Goal: Task Accomplishment & Management: Complete application form

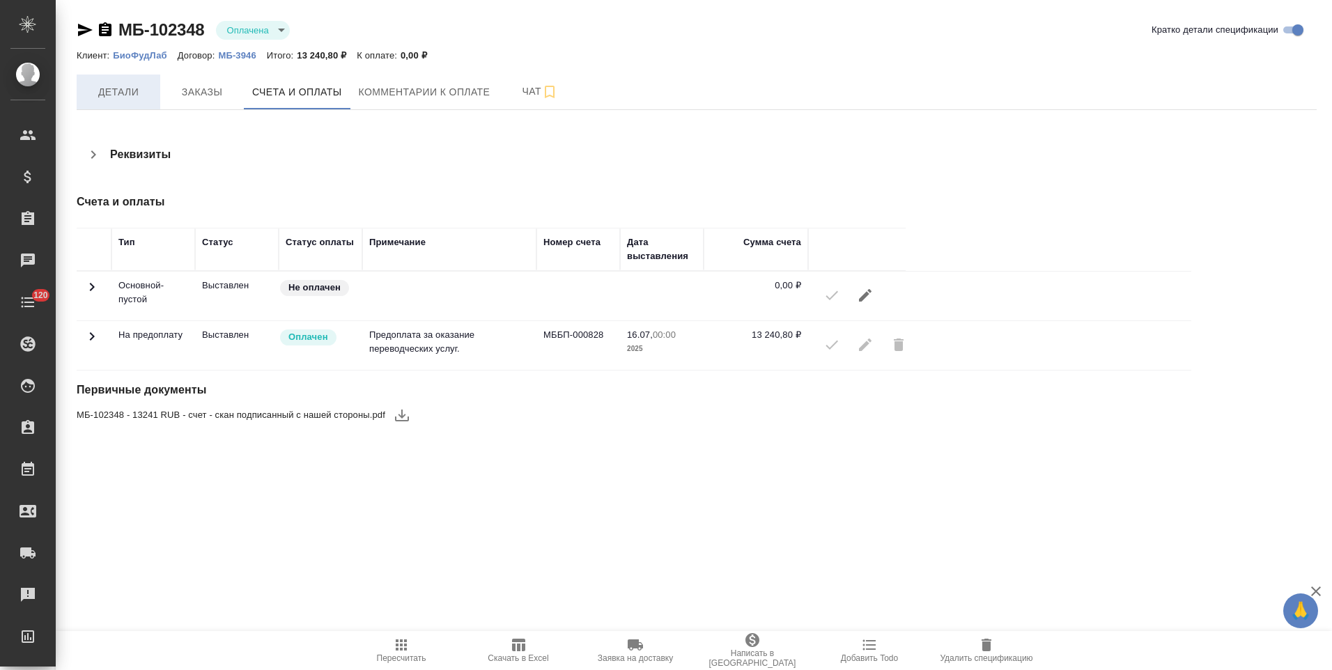
click at [126, 96] on span "Детали" at bounding box center [118, 92] width 67 height 17
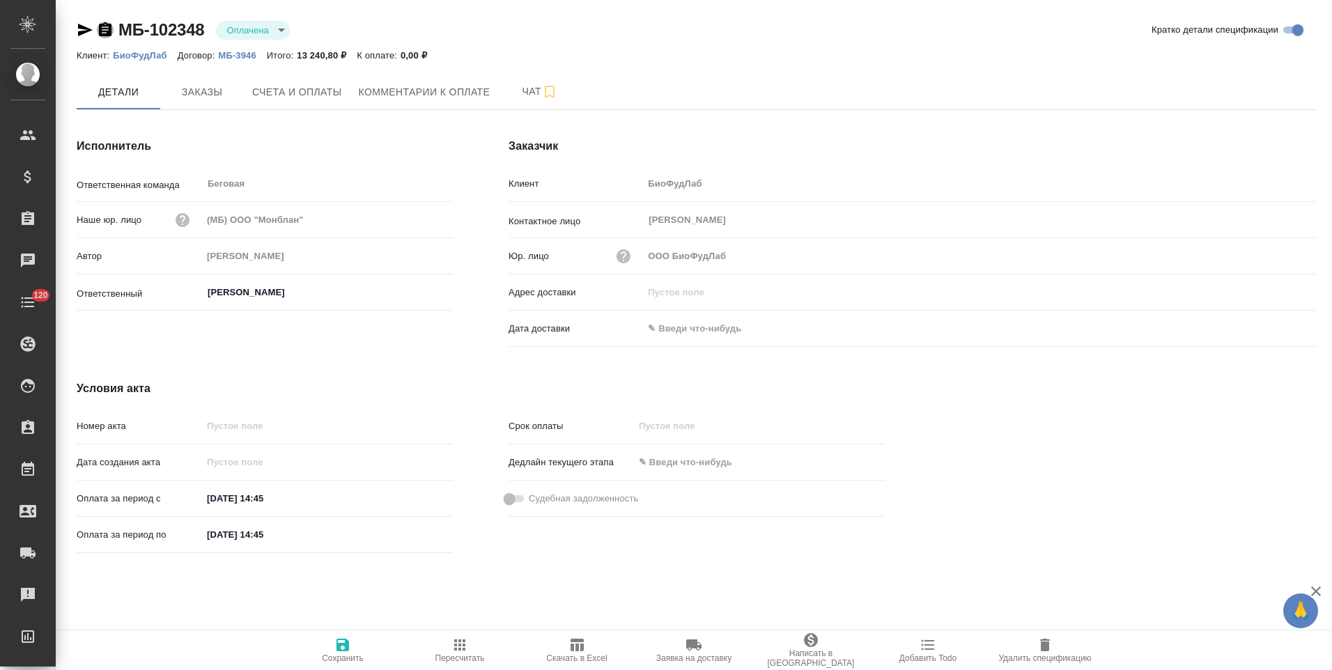
click at [104, 33] on icon "button" at bounding box center [105, 30] width 17 height 17
click at [294, 90] on span "Счета и оплаты" at bounding box center [297, 92] width 90 height 17
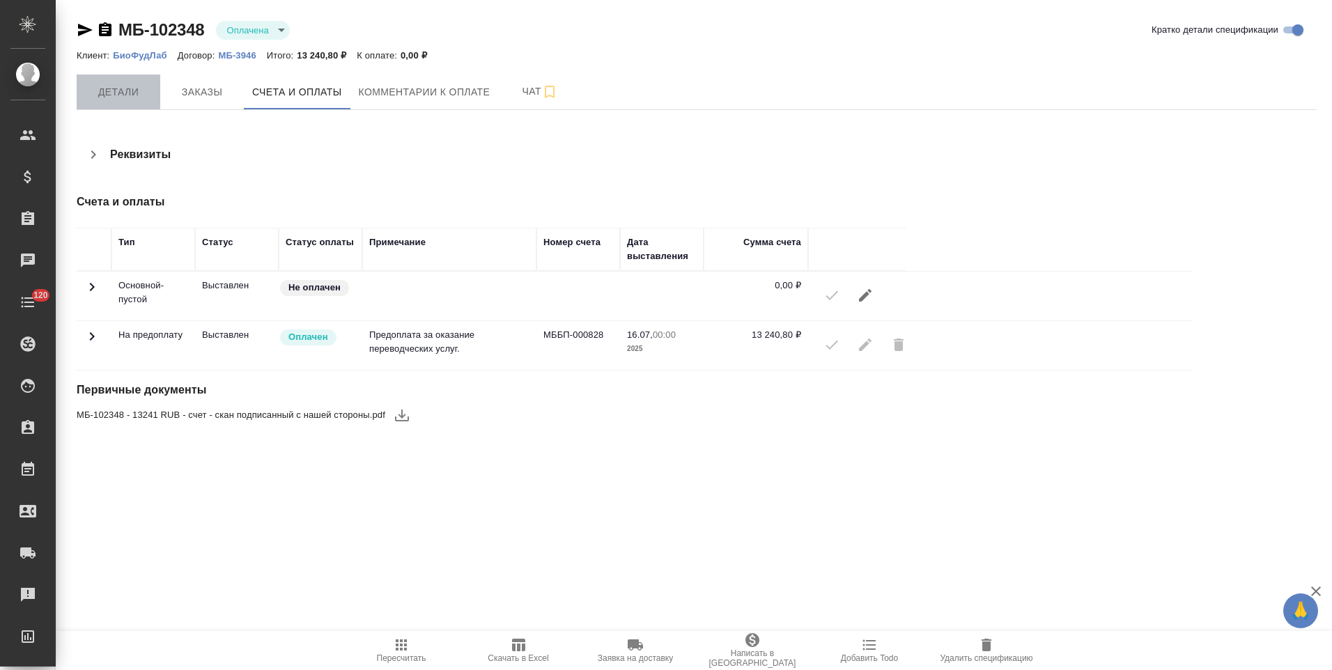
click at [114, 91] on span "Детали" at bounding box center [118, 92] width 67 height 17
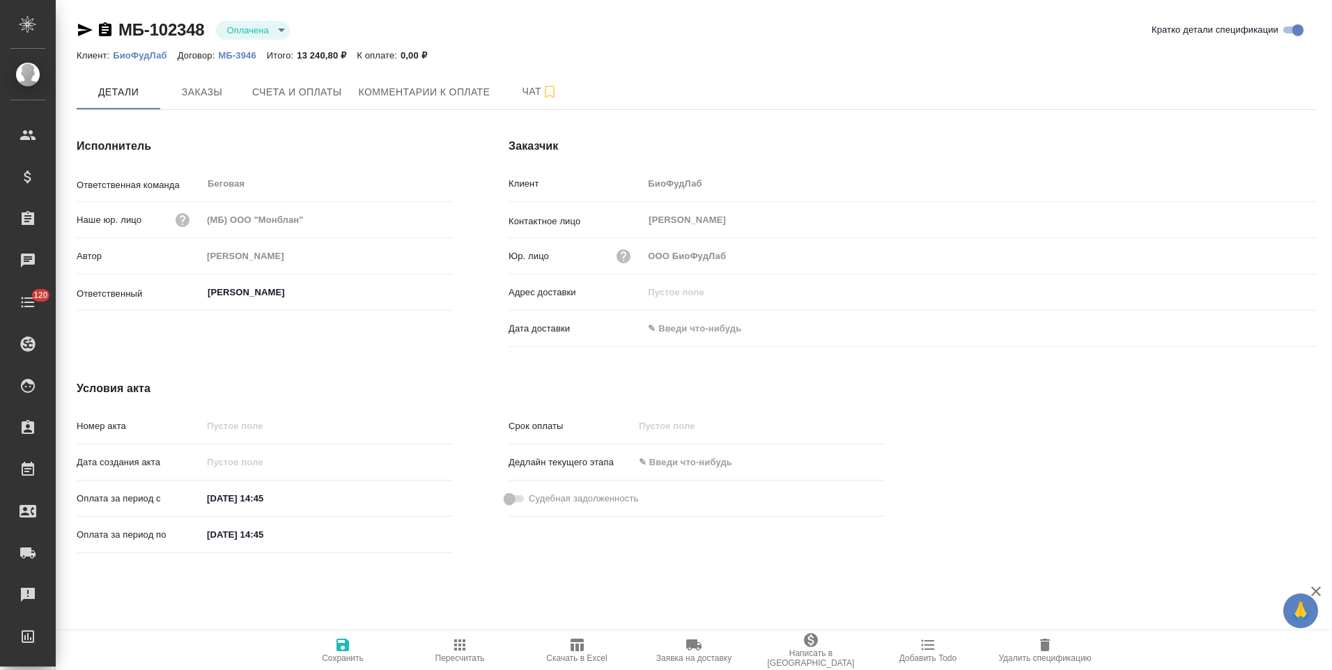
drag, startPoint x: 88, startPoint y: 31, endPoint x: 111, endPoint y: 29, distance: 23.7
click at [88, 31] on icon "button" at bounding box center [85, 30] width 15 height 13
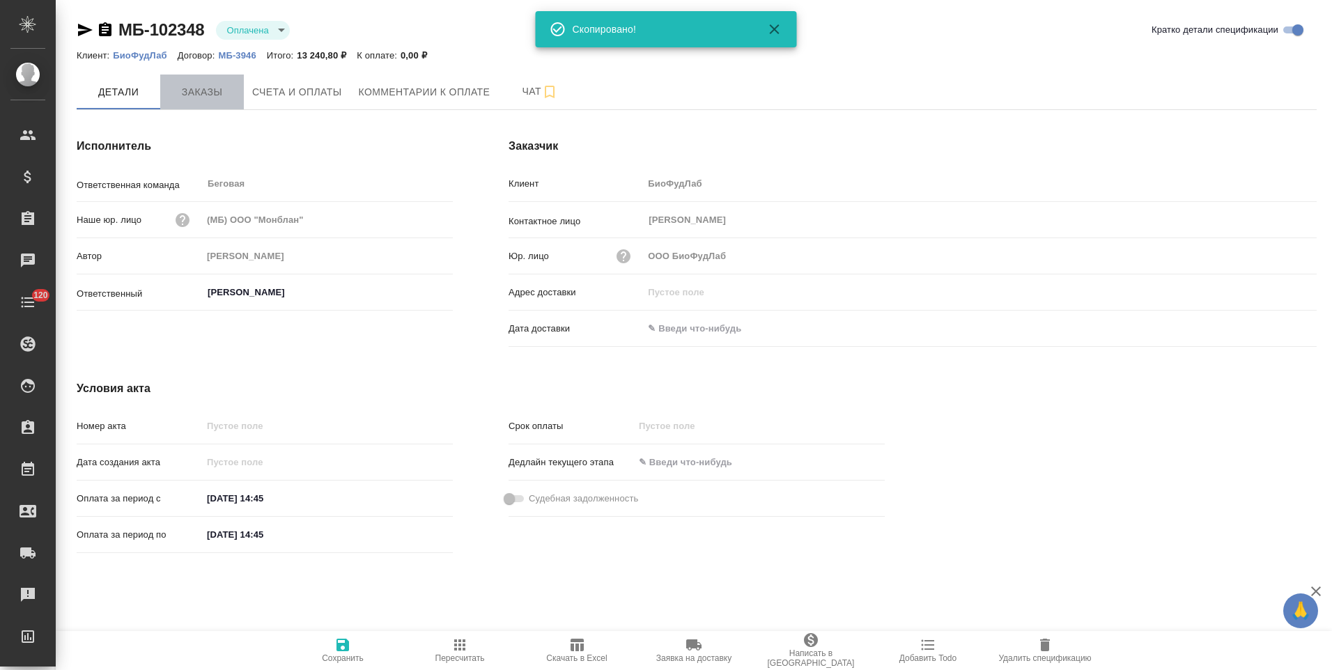
click at [208, 97] on span "Заказы" at bounding box center [202, 92] width 67 height 17
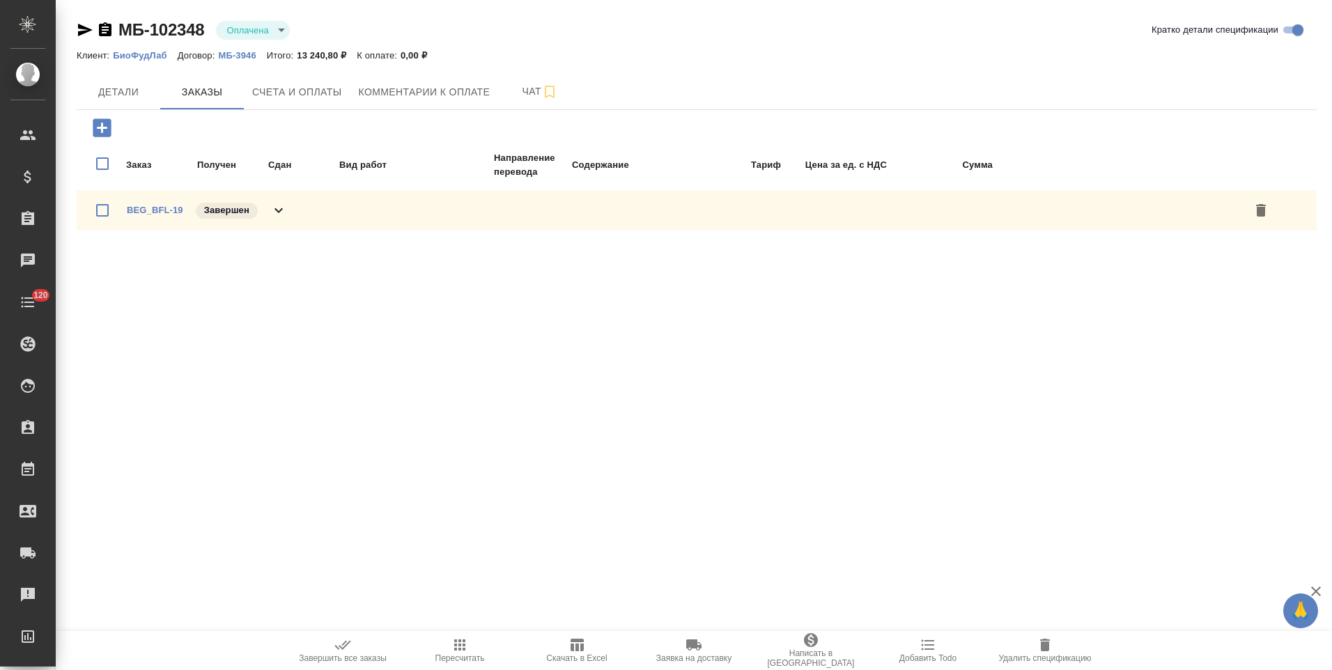
click at [280, 217] on icon at bounding box center [278, 210] width 17 height 17
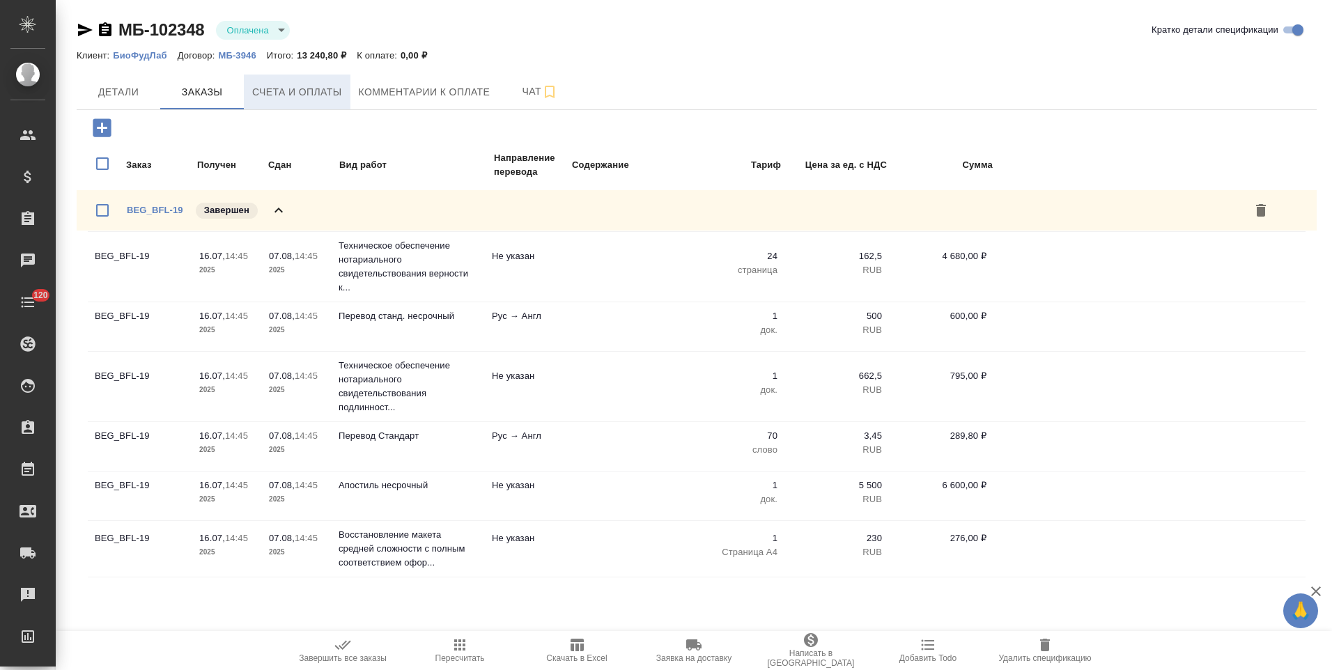
click at [291, 100] on span "Счета и оплаты" at bounding box center [297, 92] width 90 height 17
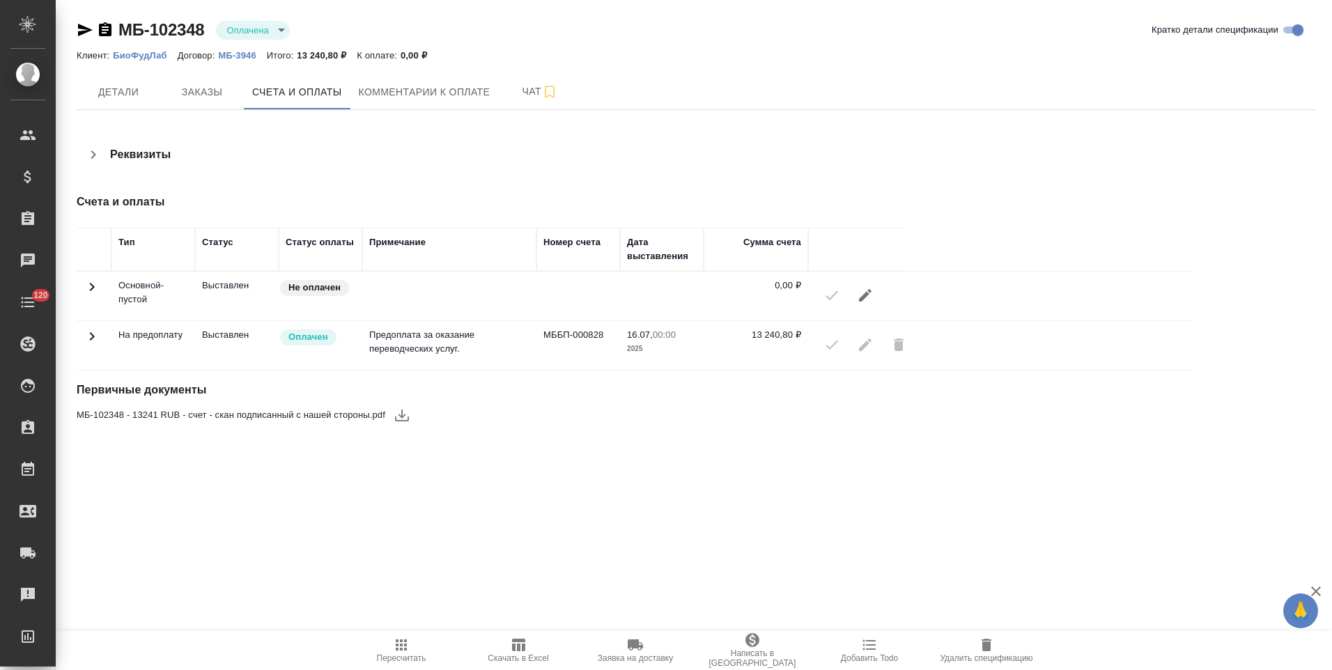
click at [126, 91] on span "Детали" at bounding box center [118, 92] width 67 height 17
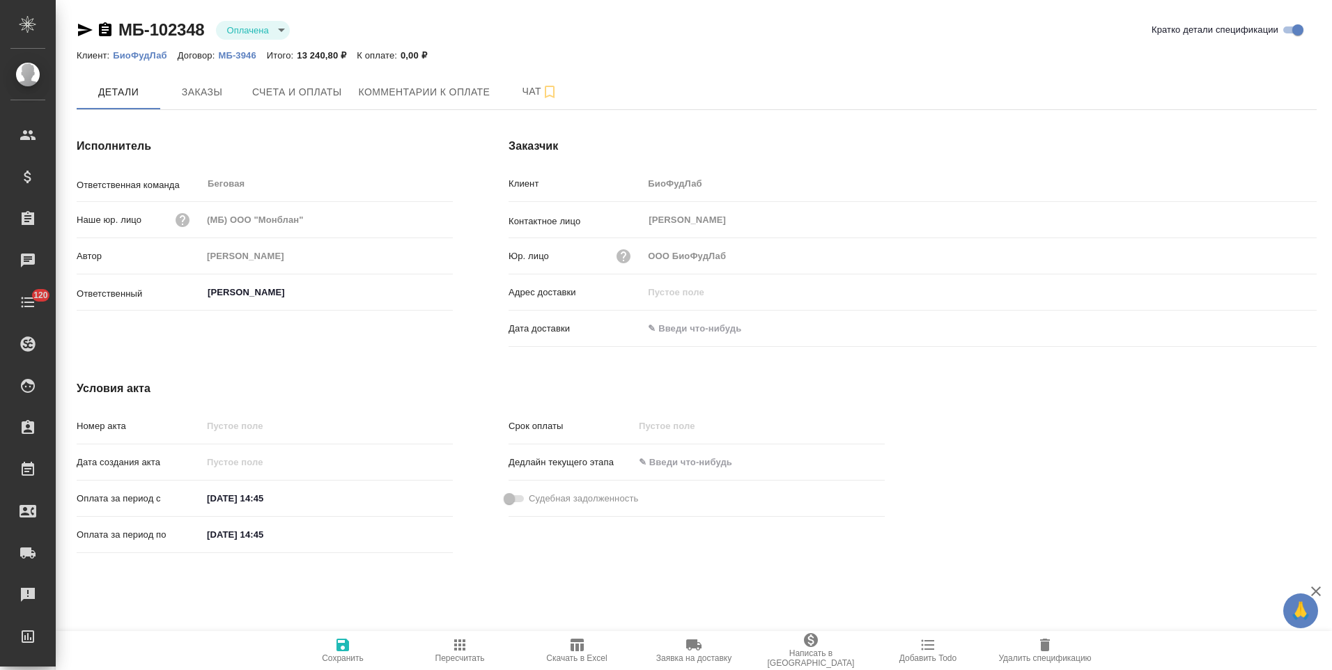
click at [101, 31] on icon "button" at bounding box center [105, 29] width 13 height 14
click at [283, 91] on span "Счета и оплаты" at bounding box center [297, 92] width 90 height 17
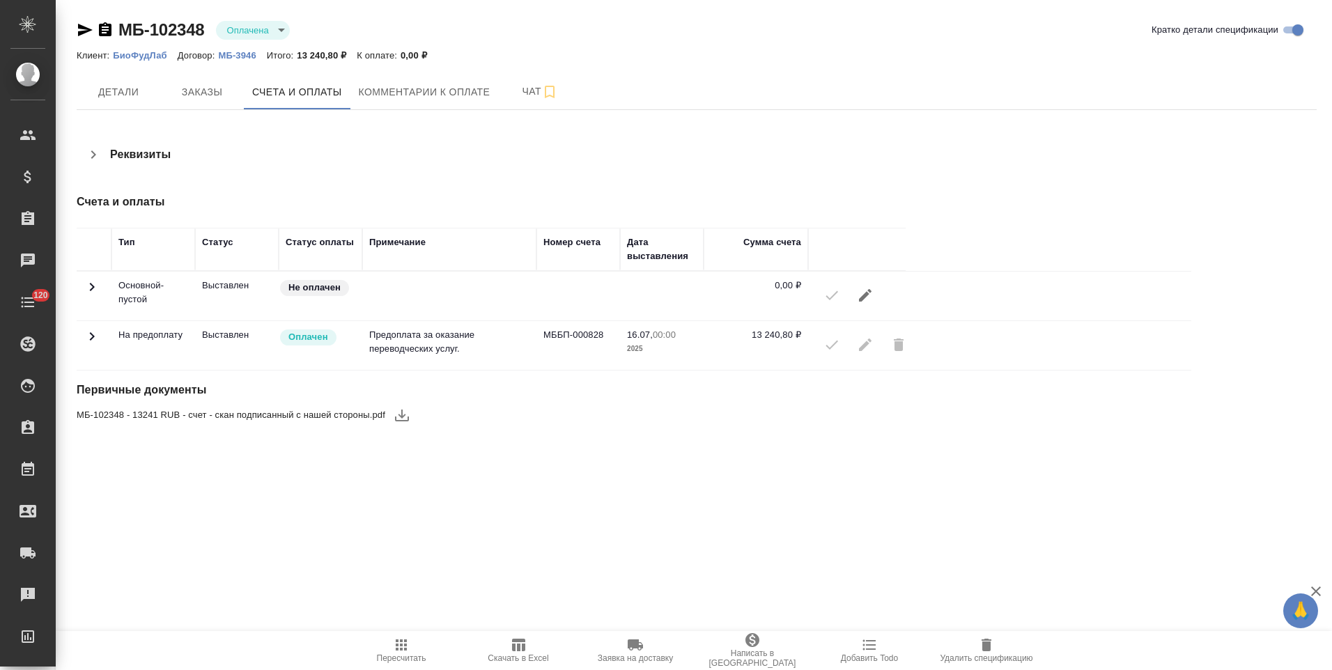
click at [210, 98] on span "Заказы" at bounding box center [202, 92] width 67 height 17
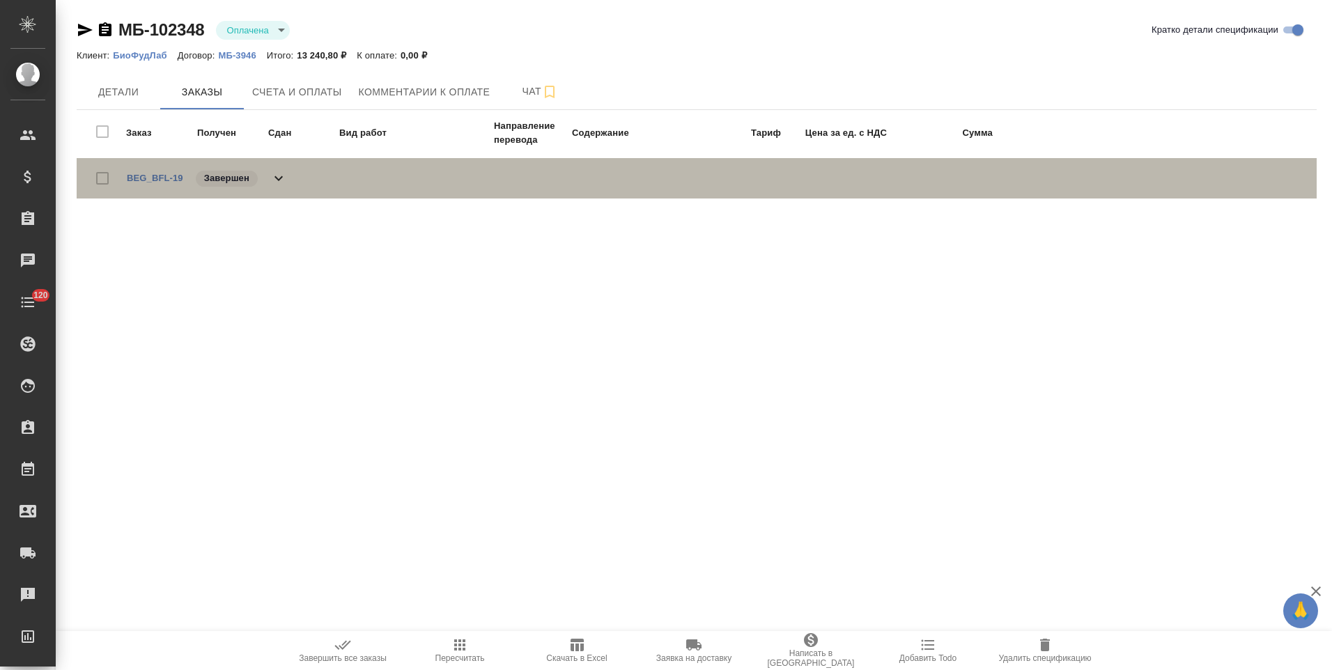
click at [279, 178] on icon at bounding box center [278, 178] width 17 height 17
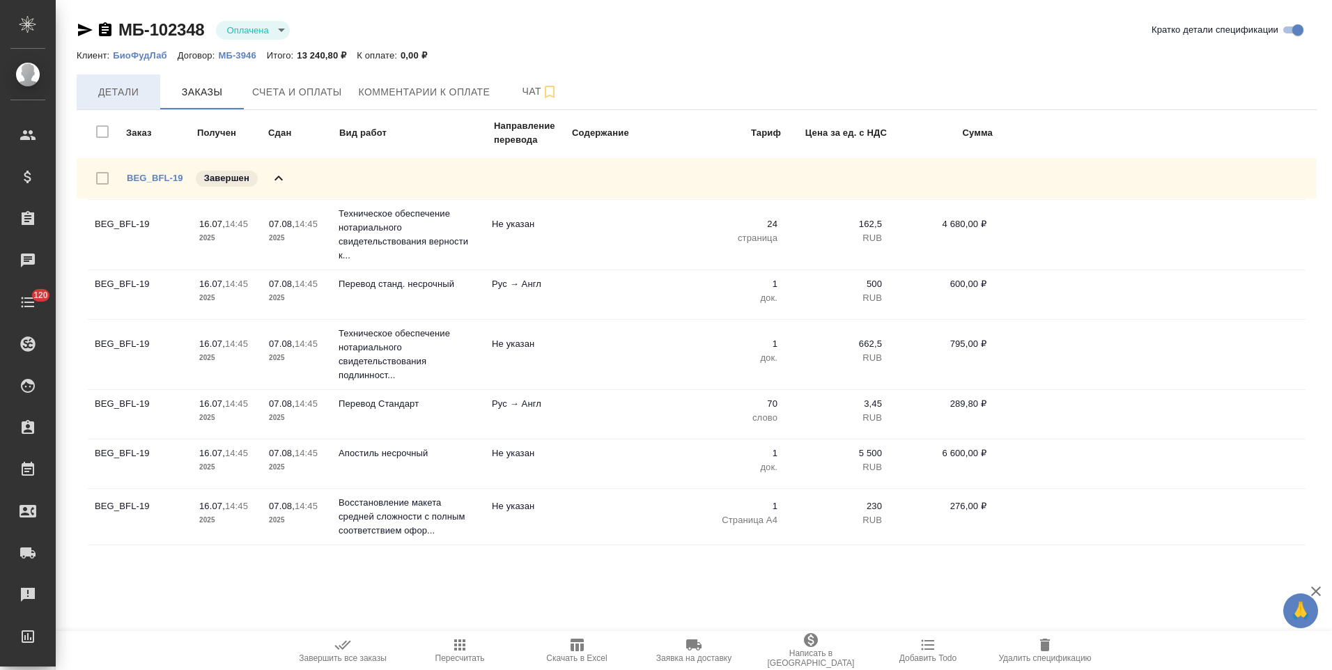
click at [127, 90] on span "Детали" at bounding box center [118, 92] width 67 height 17
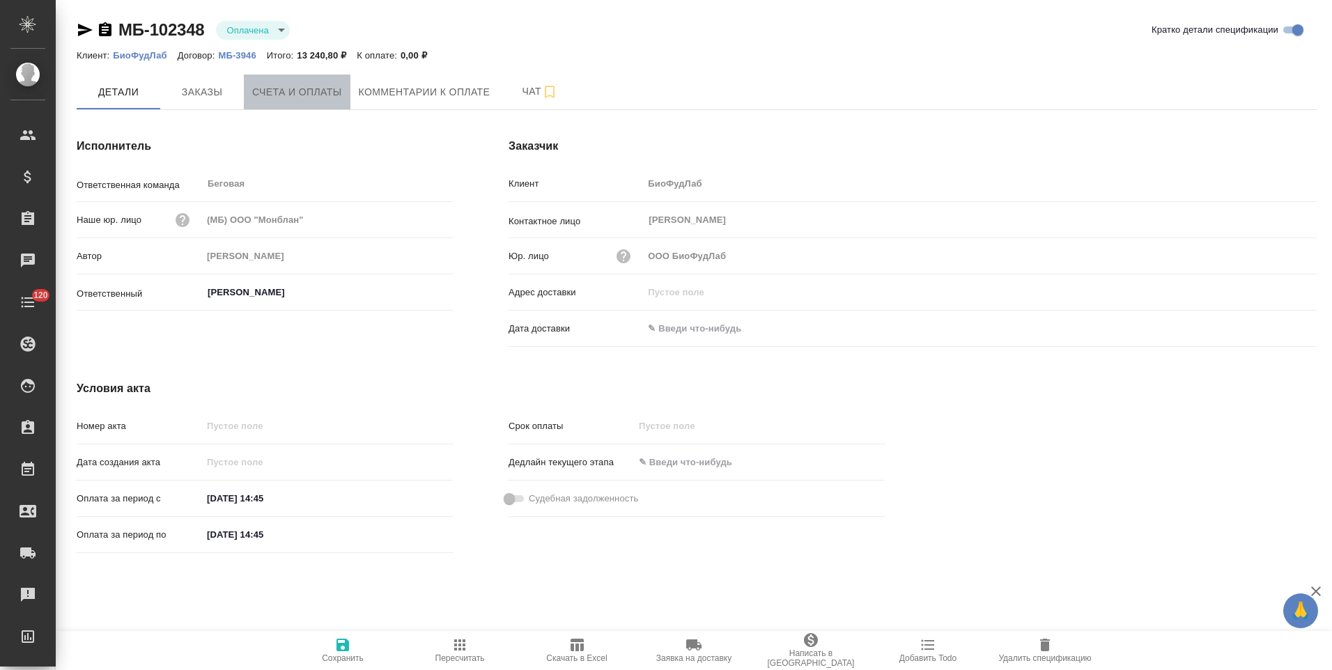
click at [333, 98] on span "Счета и оплаты" at bounding box center [297, 92] width 90 height 17
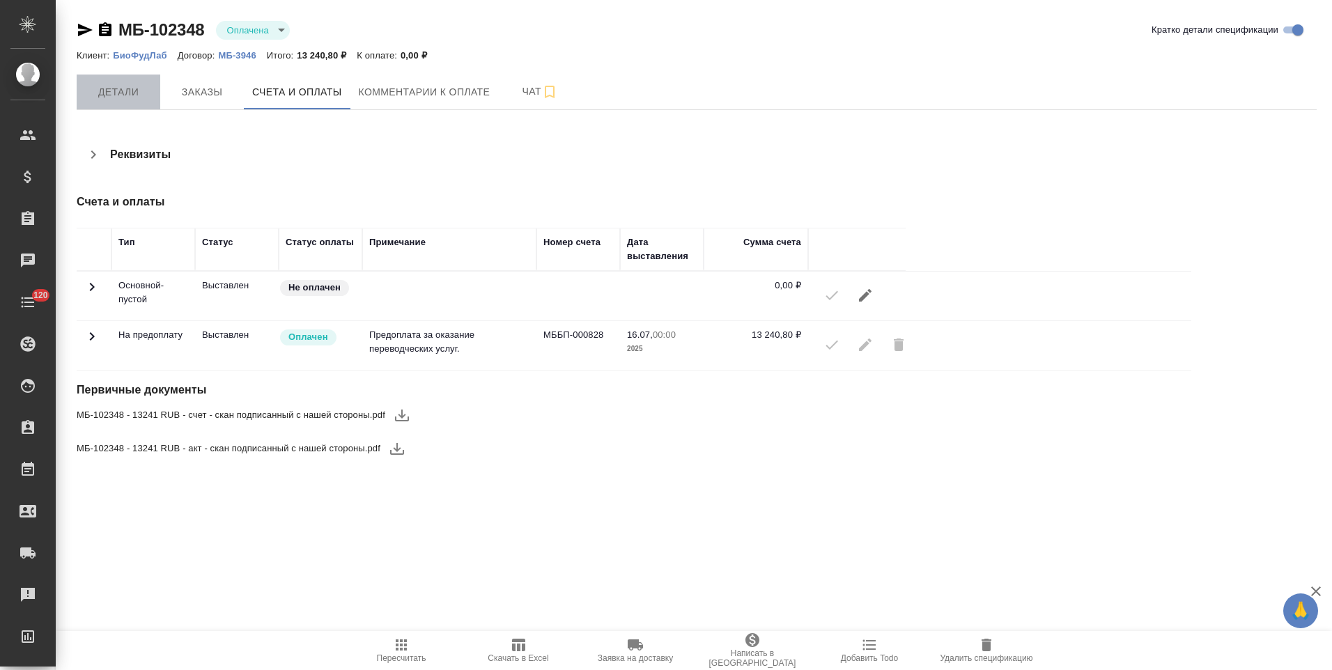
click at [136, 87] on span "Детали" at bounding box center [118, 92] width 67 height 17
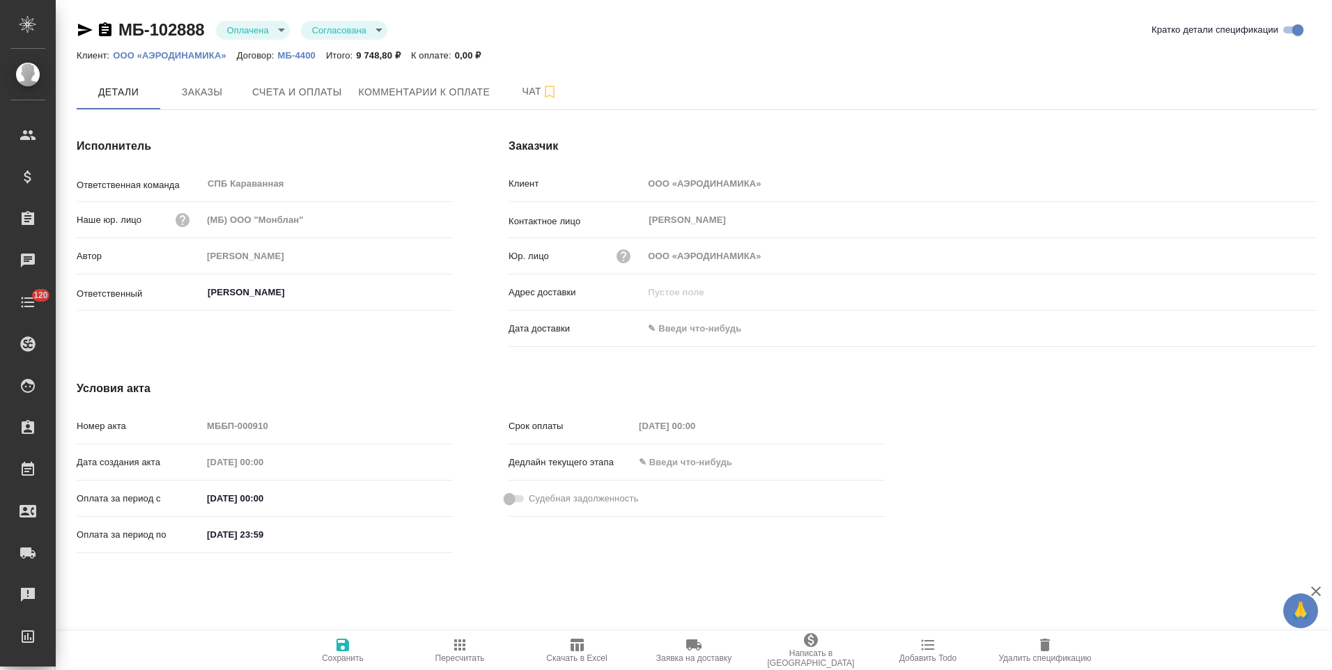
click at [694, 653] on span "Заявка на доставку" at bounding box center [693, 658] width 75 height 10
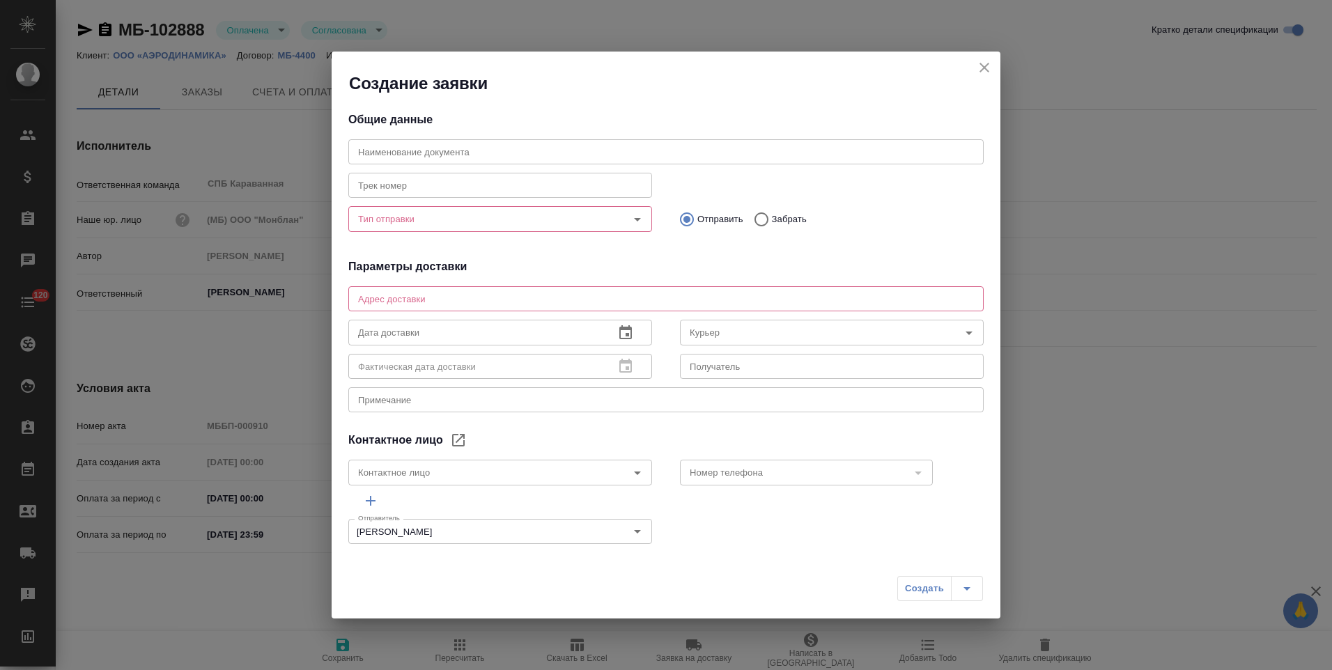
type input "[PERSON_NAME]"
click at [547, 216] on input "Тип отправки" at bounding box center [476, 218] width 249 height 17
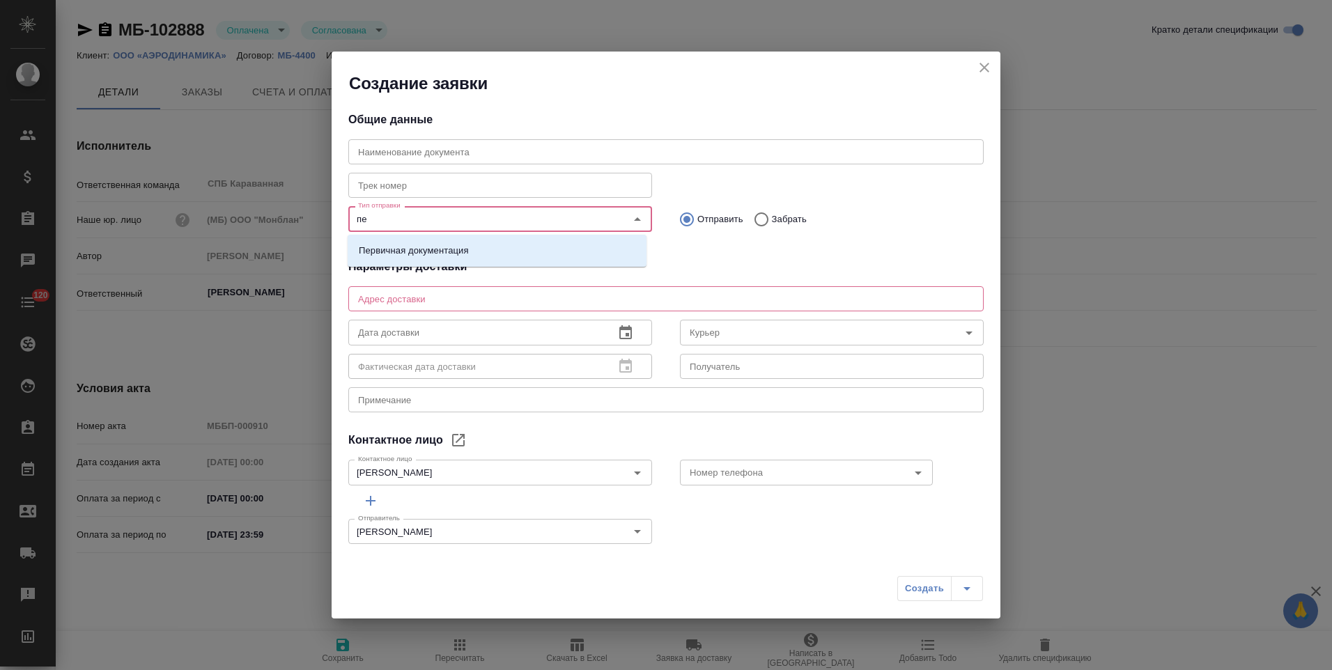
type input "пер"
click at [541, 249] on li "Первичная документация" at bounding box center [497, 250] width 299 height 25
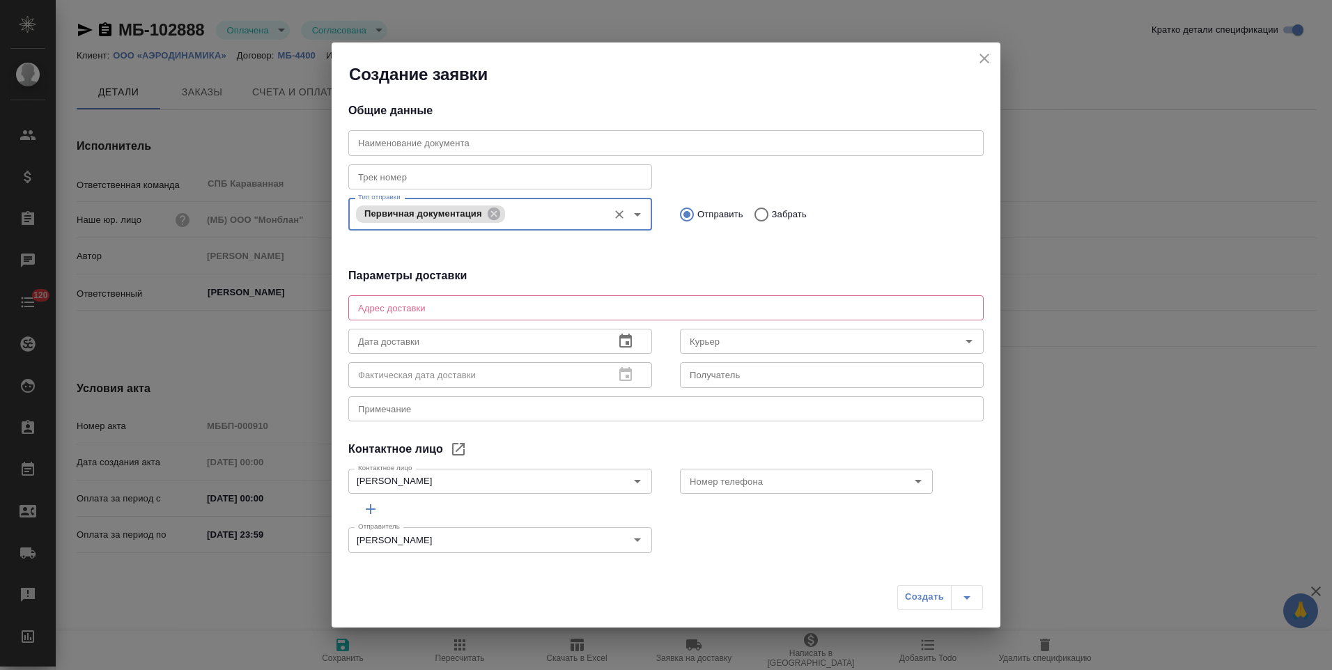
click at [488, 148] on input "text" at bounding box center [665, 142] width 635 height 25
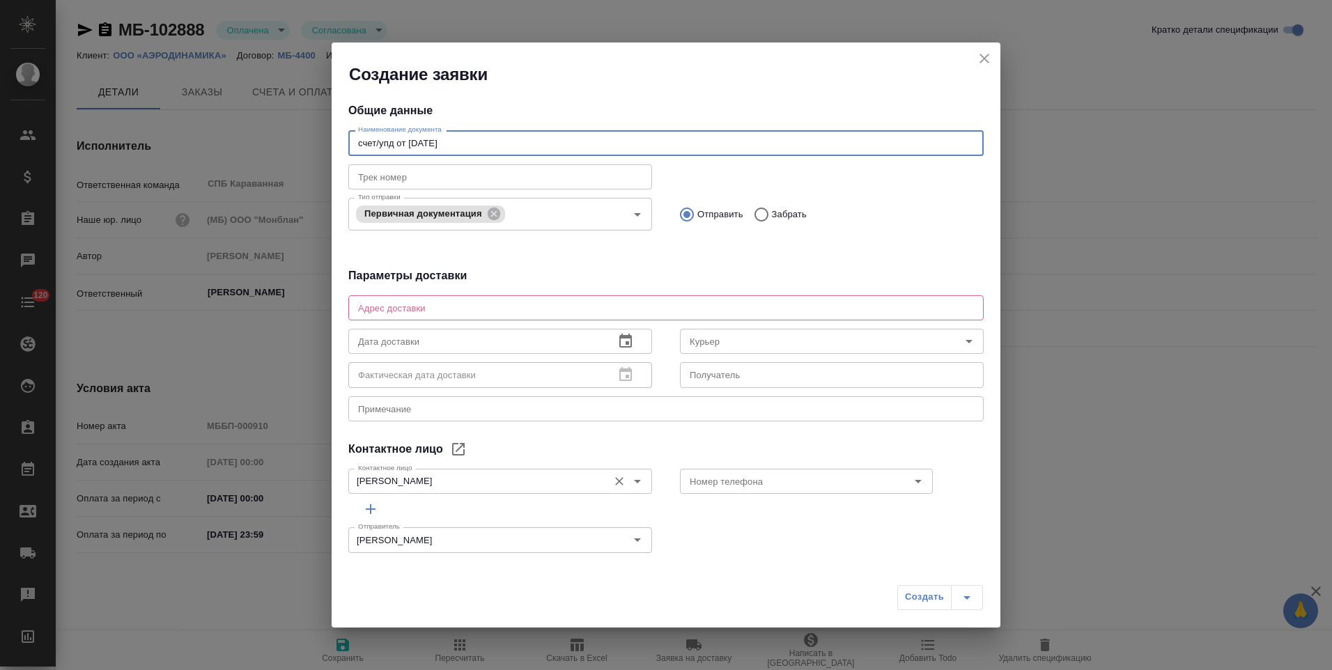
click at [612, 477] on icon "Очистить" at bounding box center [619, 481] width 14 height 14
type input "счет/упд от 06.08.25"
type input "Труфанова Марина Михайловна"
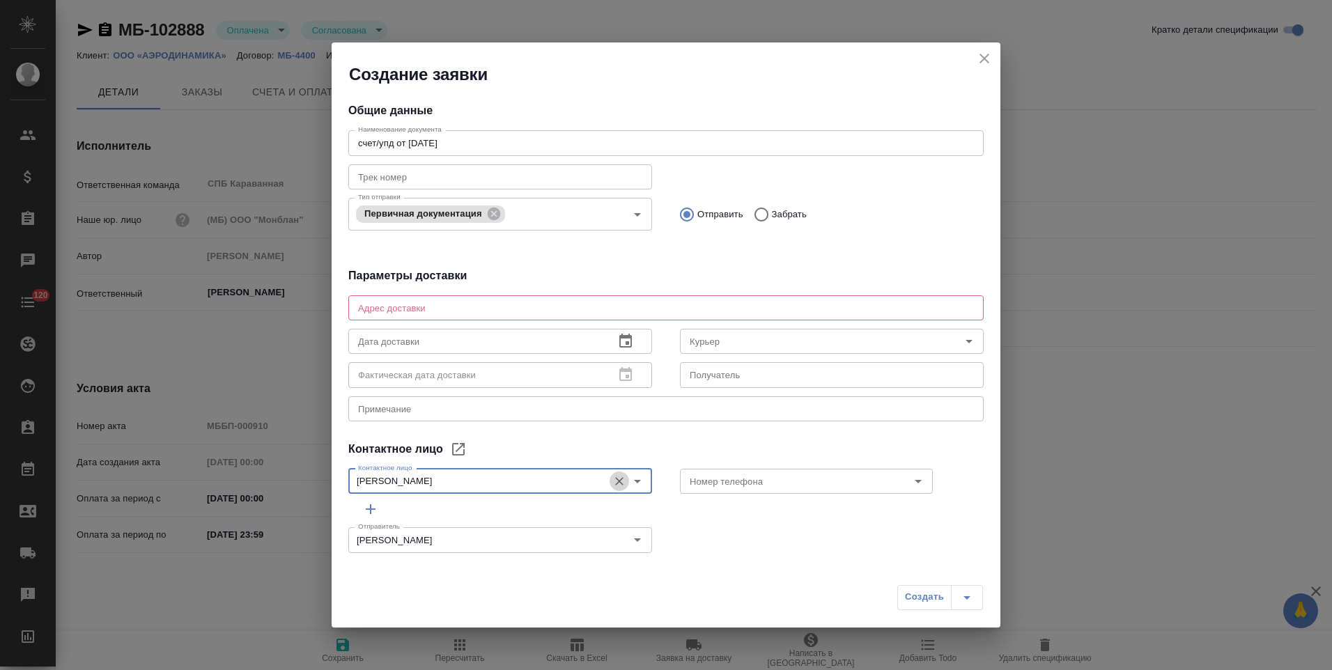
click at [616, 479] on icon "Очистить" at bounding box center [619, 481] width 8 height 8
type input "Труфанова Марина Михайловна"
drag, startPoint x: 527, startPoint y: 479, endPoint x: 314, endPoint y: 472, distance: 212.6
click at [314, 472] on div "Создание заявки Общие данные Наименование документа счет/упд от 06.08.25 Наимен…" at bounding box center [666, 335] width 1332 height 670
click at [491, 309] on textarea at bounding box center [666, 307] width 616 height 10
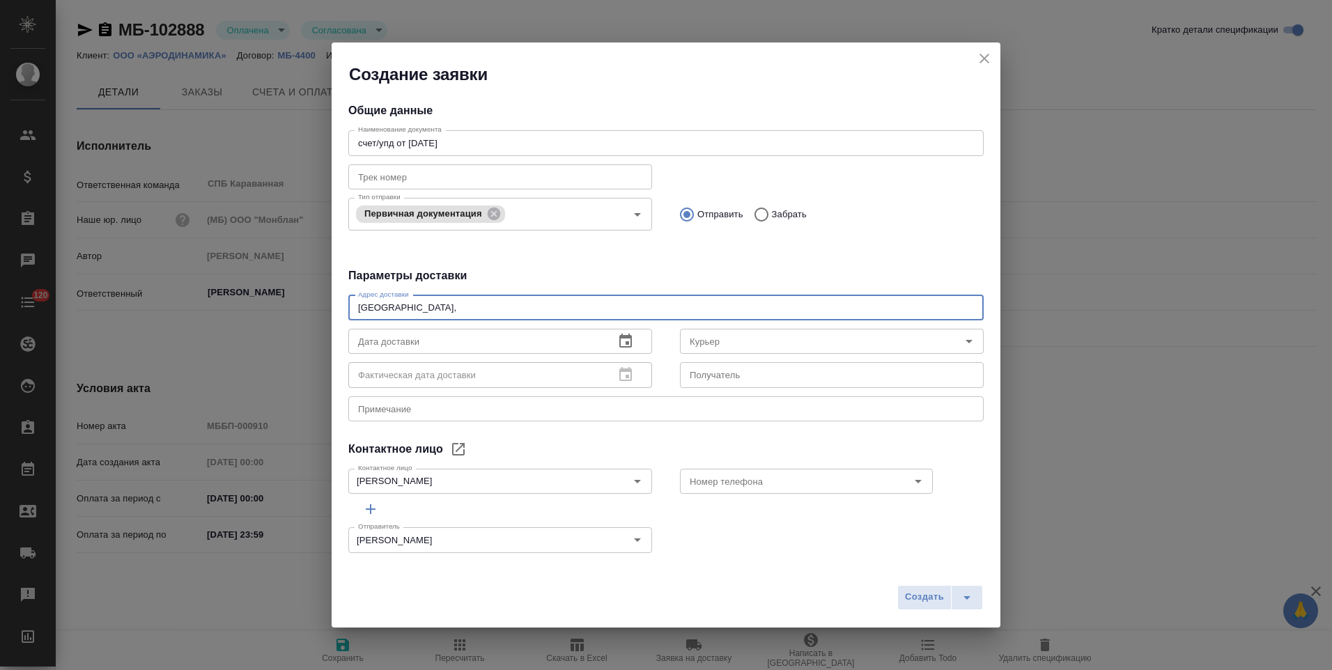
paste textarea "Караванную 11/64"
click at [434, 307] on textarea "Санкт-Петербург, Караванную 11/64, Awatera" at bounding box center [666, 307] width 616 height 10
type textarea "Санкт-Петербург, ул. Караванная, 11/64, Awatera"
click at [619, 337] on icon "button" at bounding box center [625, 341] width 13 height 14
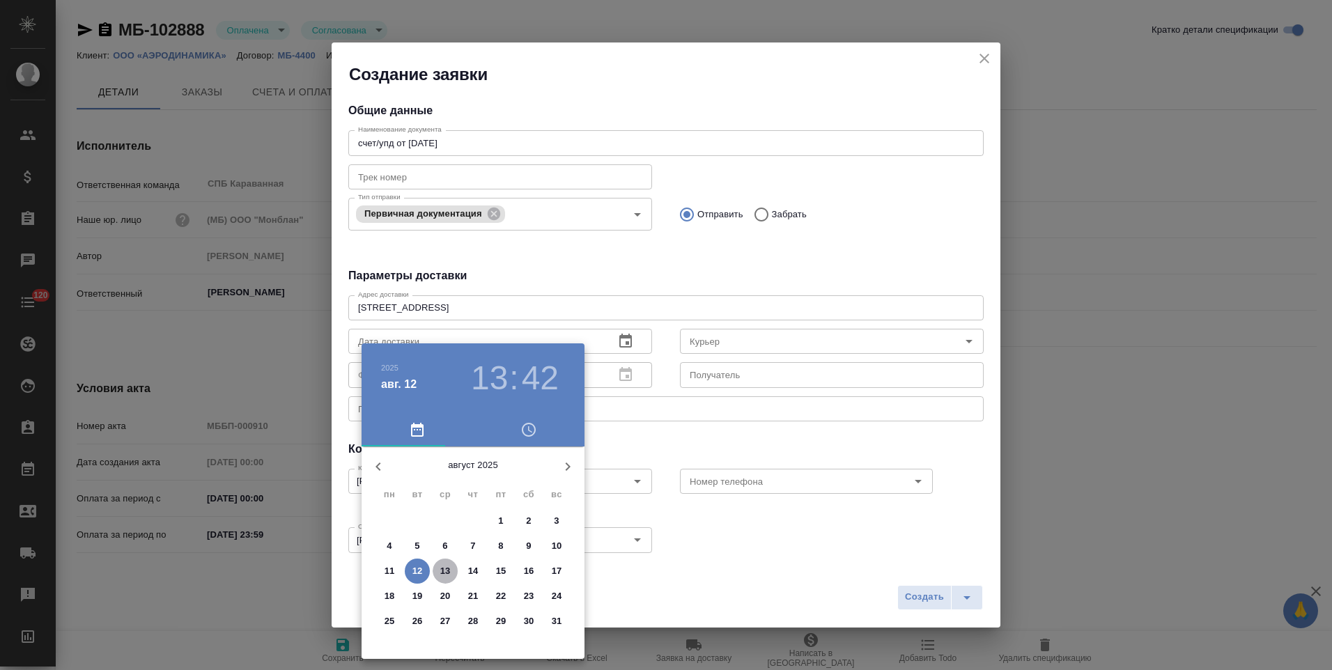
click at [446, 569] on p "13" at bounding box center [445, 571] width 10 height 14
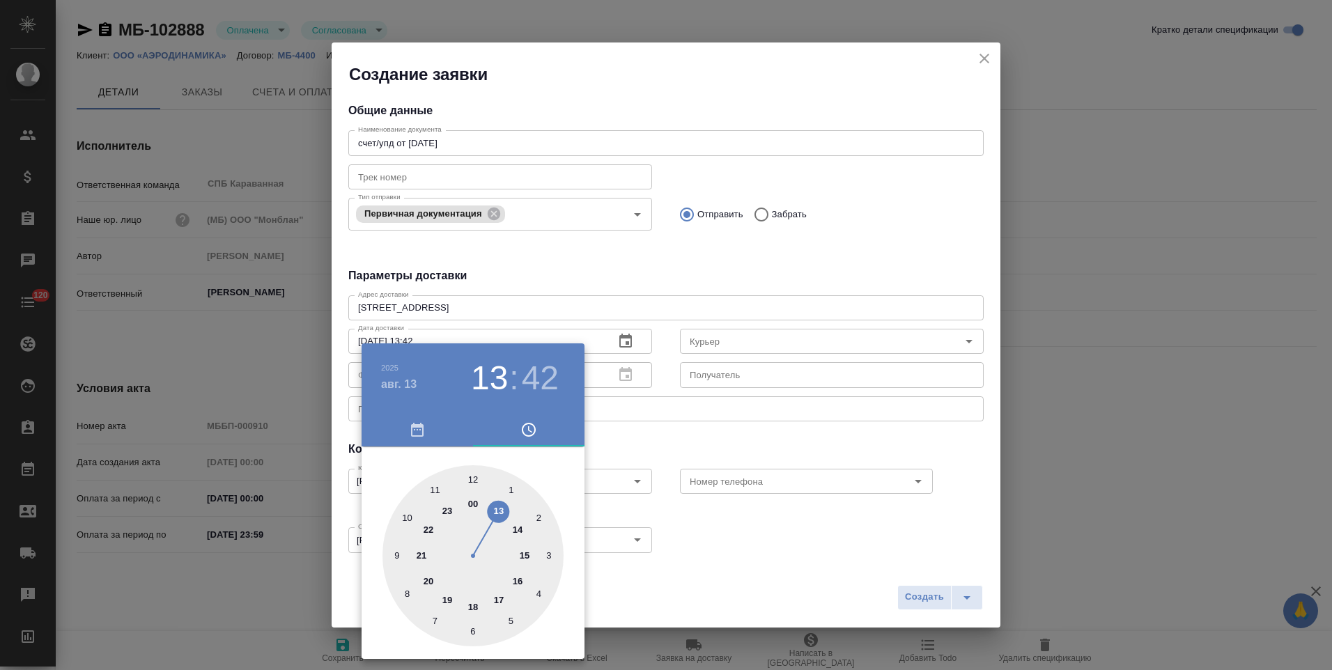
click at [473, 479] on div at bounding box center [472, 555] width 181 height 181
click at [472, 480] on div at bounding box center [472, 555] width 181 height 181
type input "13.08.2025 12:00"
click at [720, 379] on div at bounding box center [666, 335] width 1332 height 670
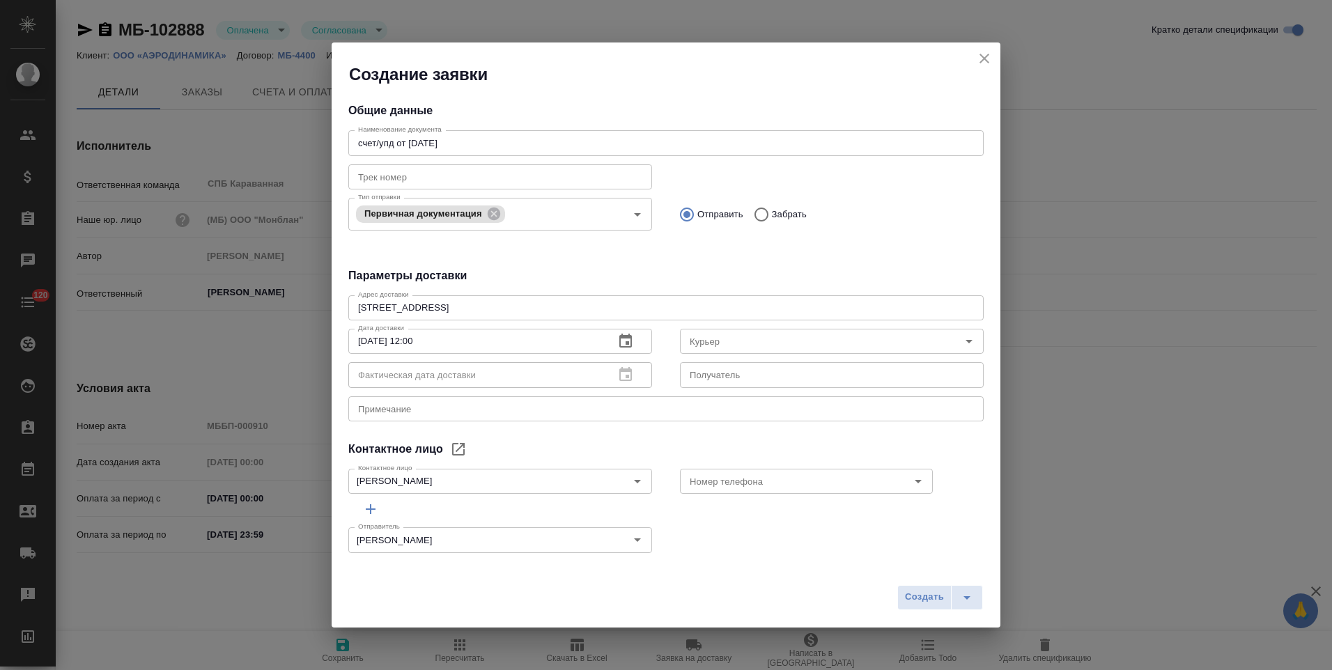
click at [721, 375] on input "text" at bounding box center [832, 374] width 304 height 25
type input "Иванова Арина"
click at [654, 410] on textarea at bounding box center [666, 408] width 616 height 10
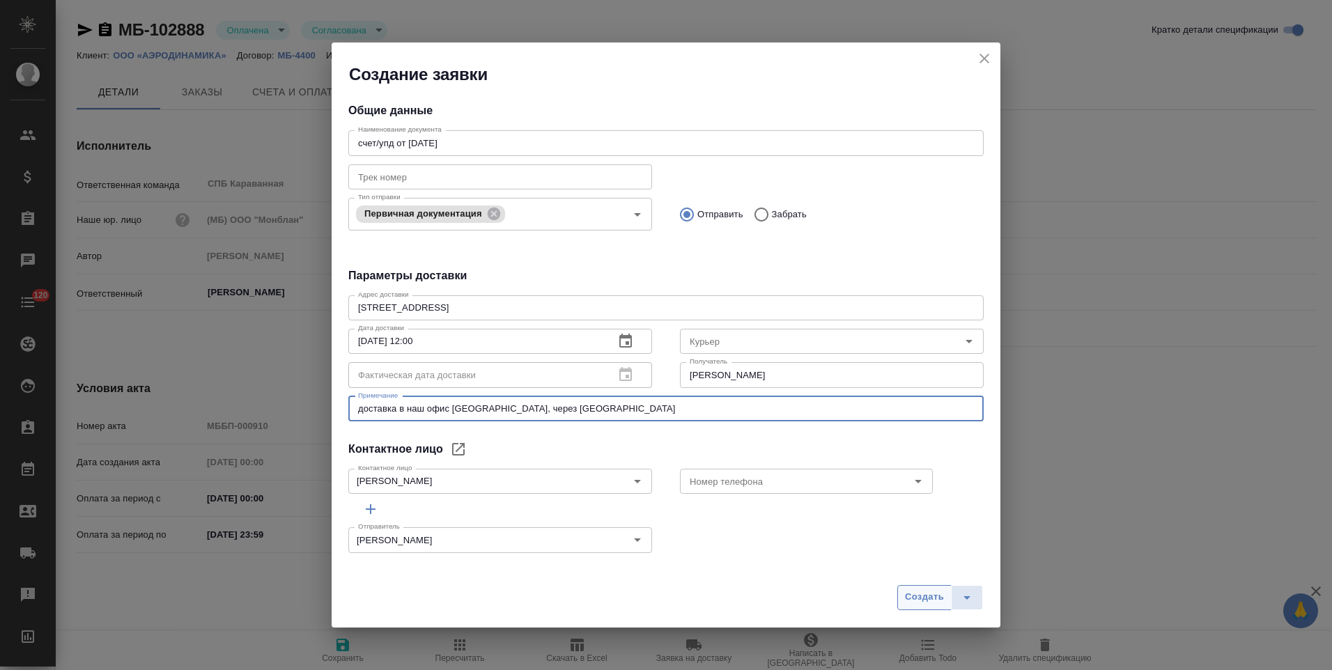
type textarea "доставка в наш офис СПБ, через КСЕ"
click at [917, 601] on span "Создать" at bounding box center [924, 597] width 39 height 16
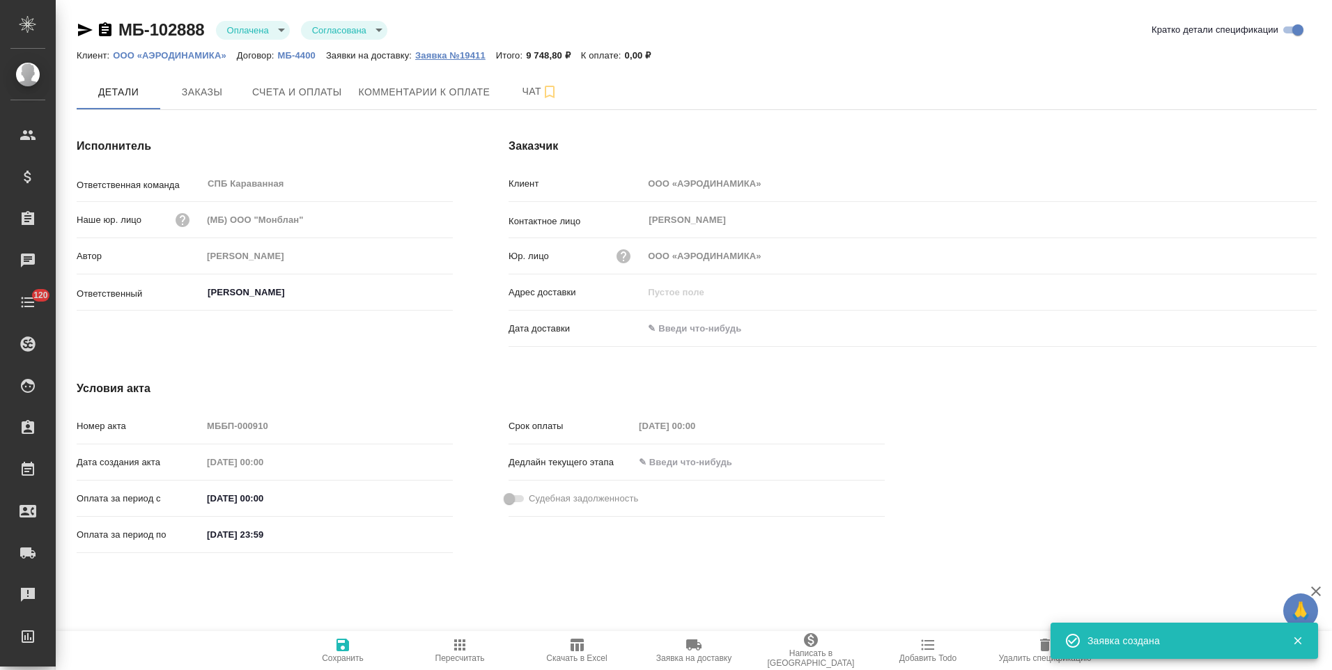
click at [449, 53] on p "Заявка №19411" at bounding box center [455, 55] width 81 height 10
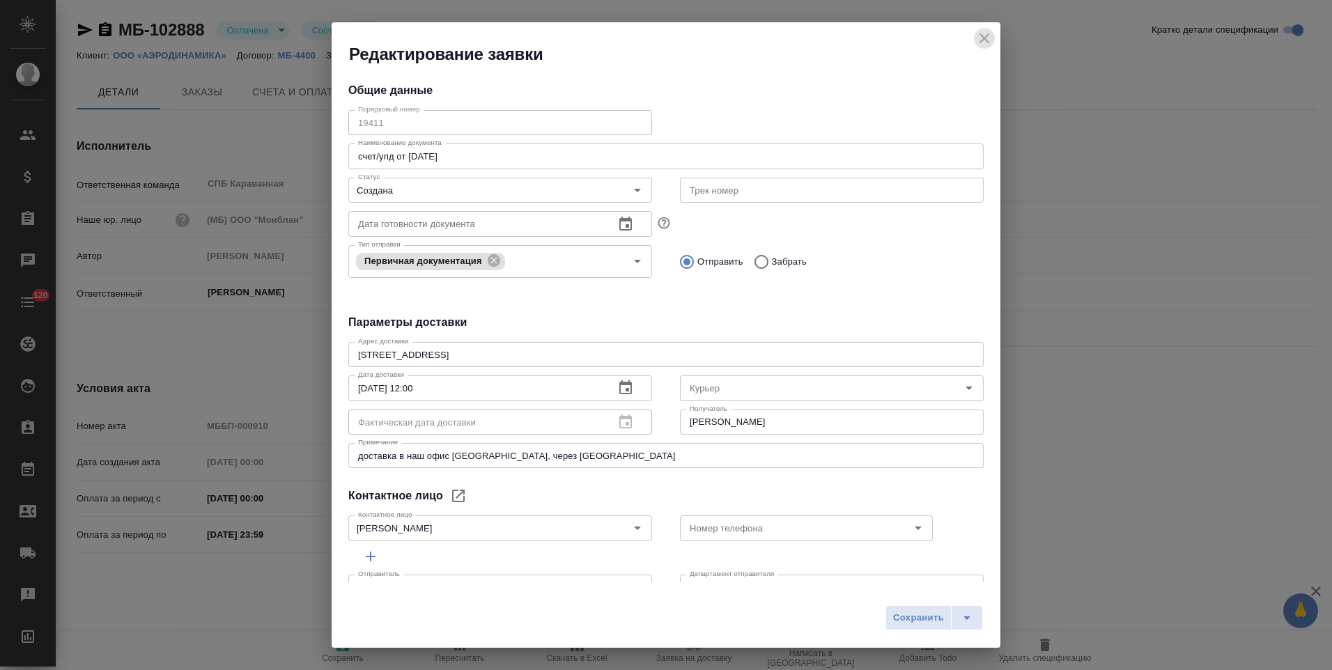
click at [985, 38] on icon "close" at bounding box center [984, 38] width 10 height 10
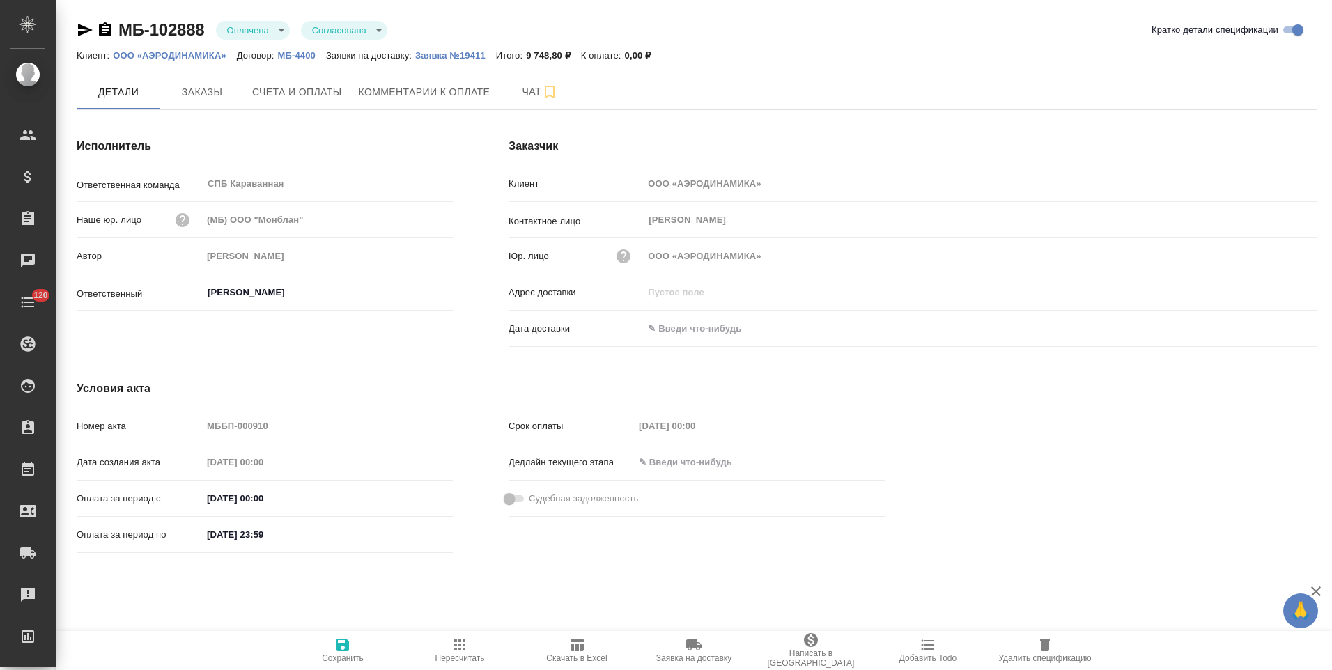
click at [479, 164] on div "Исполнитель Ответственная команда СПБ Караванная ​ Наше юр. лицо (МБ) ООО "Монб…" at bounding box center [265, 245] width 432 height 270
click at [467, 56] on p "Заявка №19411" at bounding box center [455, 55] width 81 height 10
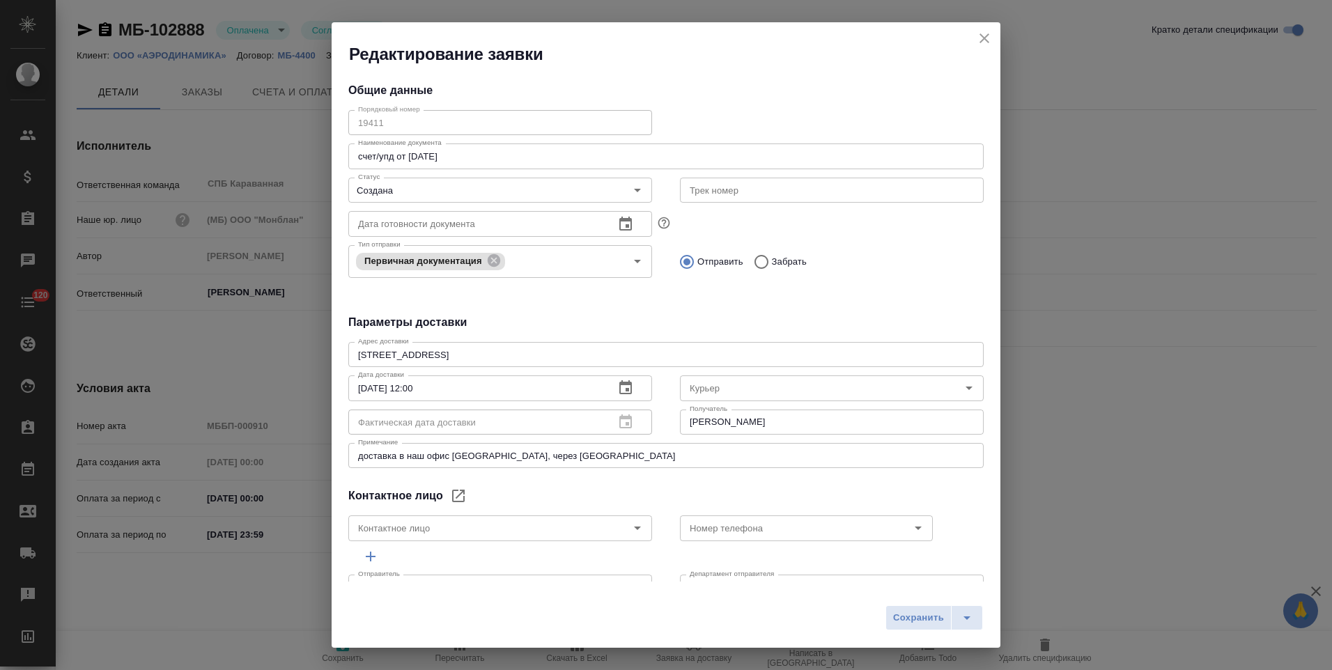
type input "[PERSON_NAME]"
click at [816, 423] on input "[PERSON_NAME]" at bounding box center [832, 422] width 304 height 25
paste input "+7 (812) 565-93-98"
type input "Иванова Арина, +7 (812) 565-93-98"
click at [911, 615] on span "Сохранить" at bounding box center [918, 618] width 51 height 16
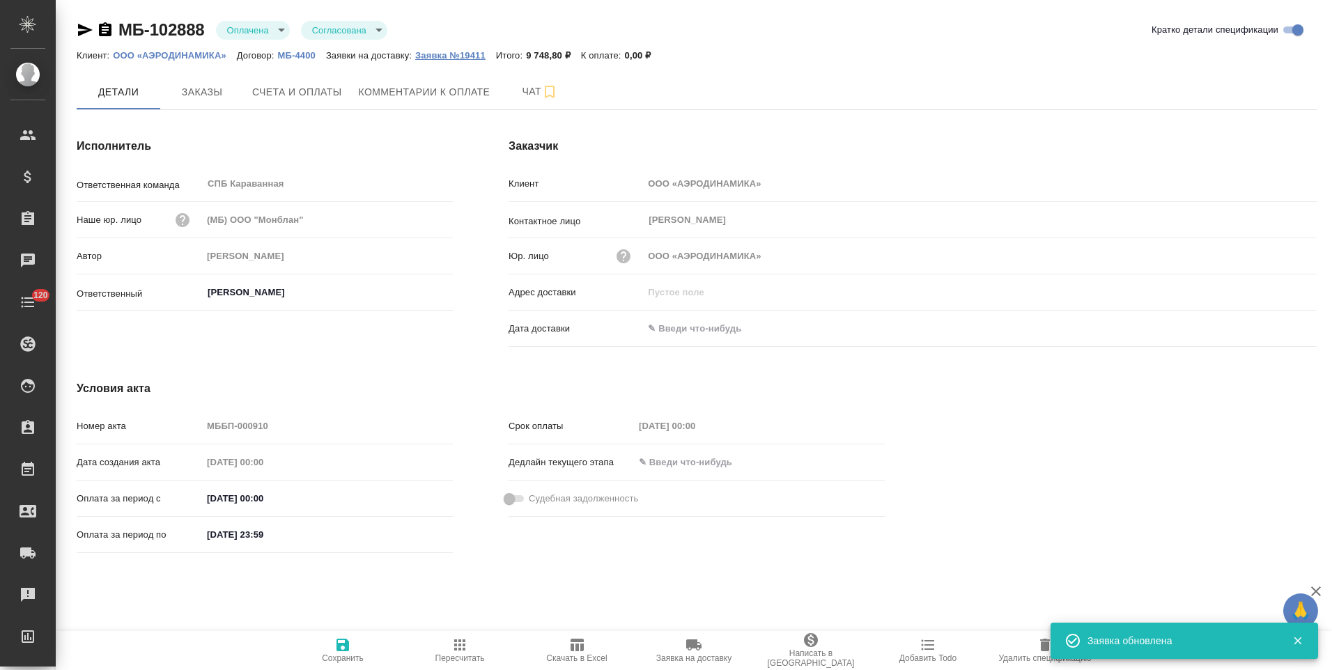
click at [462, 54] on p "Заявка №19411" at bounding box center [455, 55] width 81 height 10
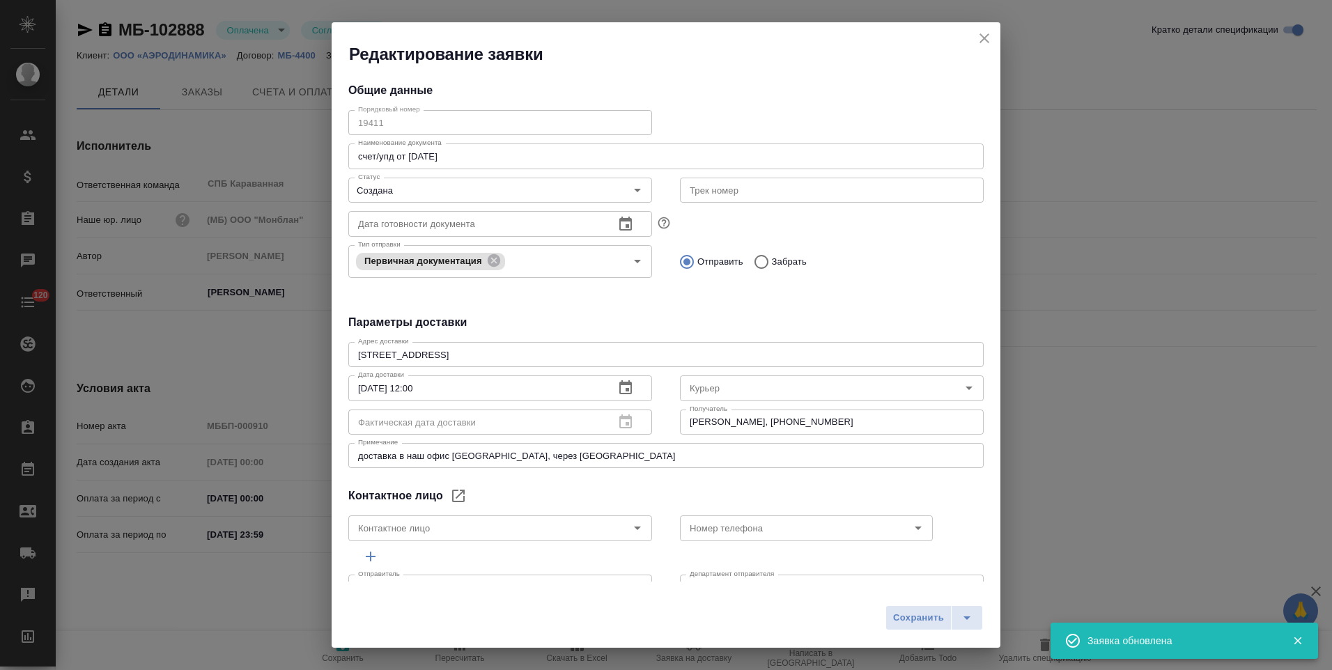
type input "Труфанова Марина Михайловна"
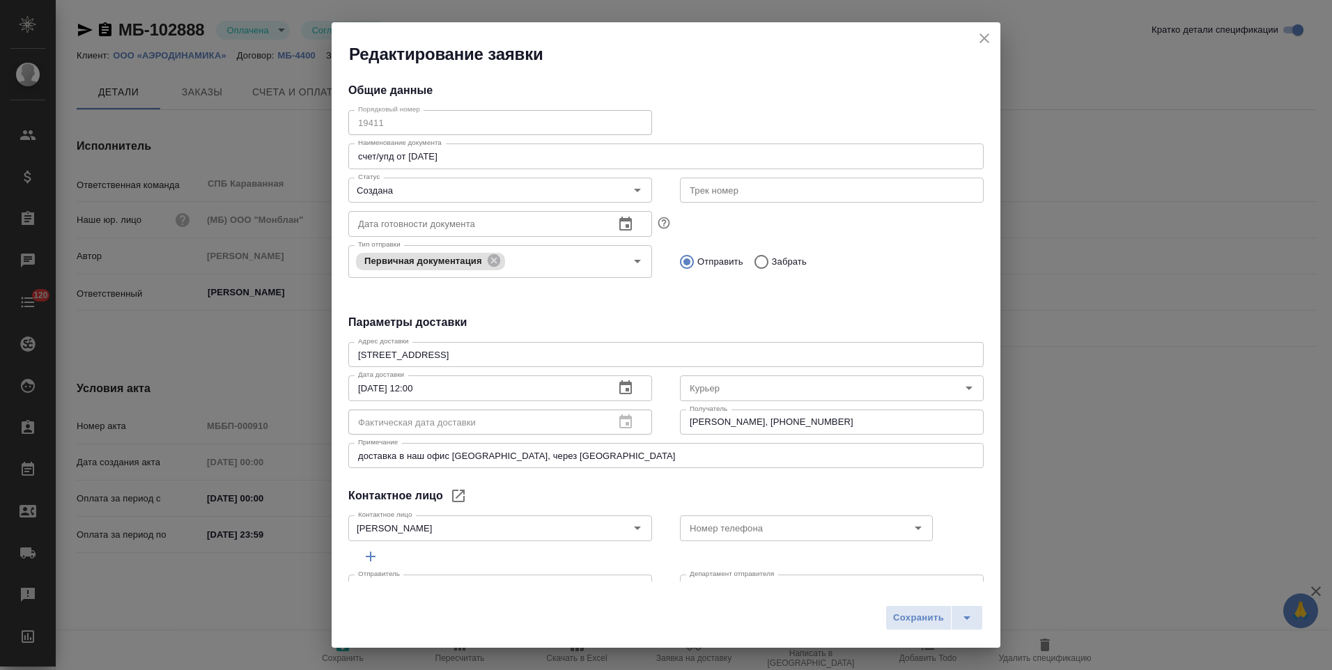
click at [983, 35] on icon "close" at bounding box center [984, 38] width 17 height 17
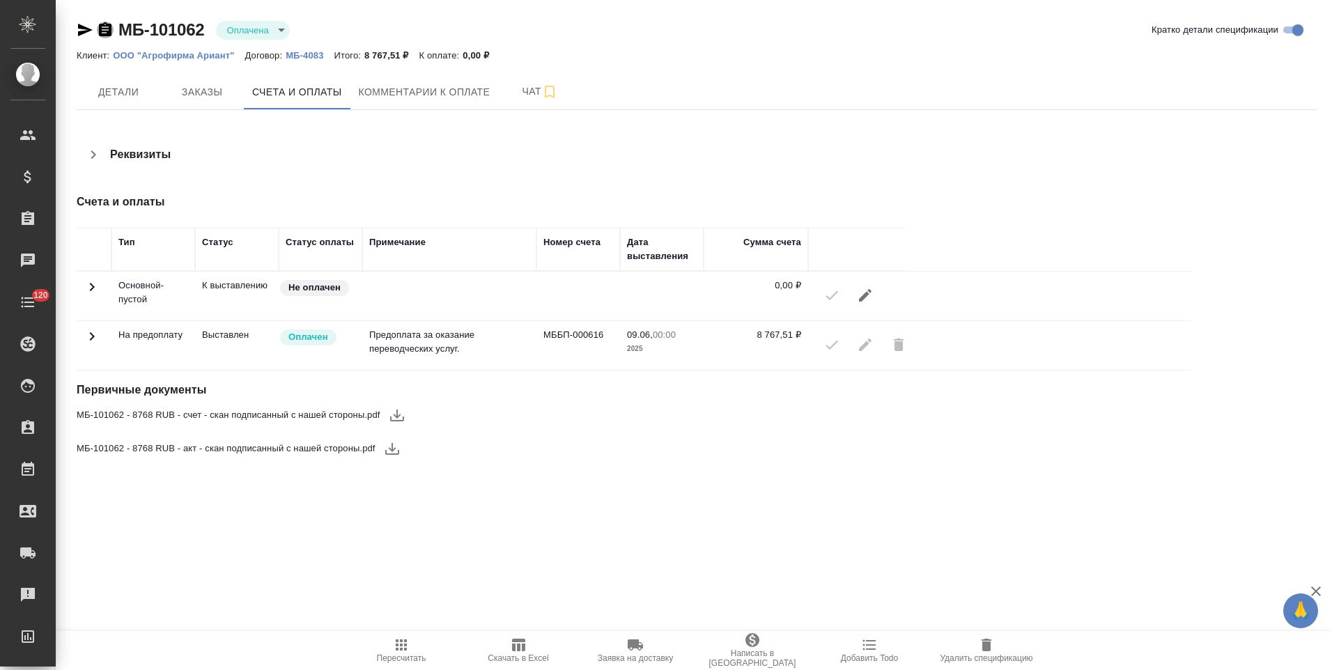
click at [103, 29] on icon "button" at bounding box center [105, 29] width 13 height 14
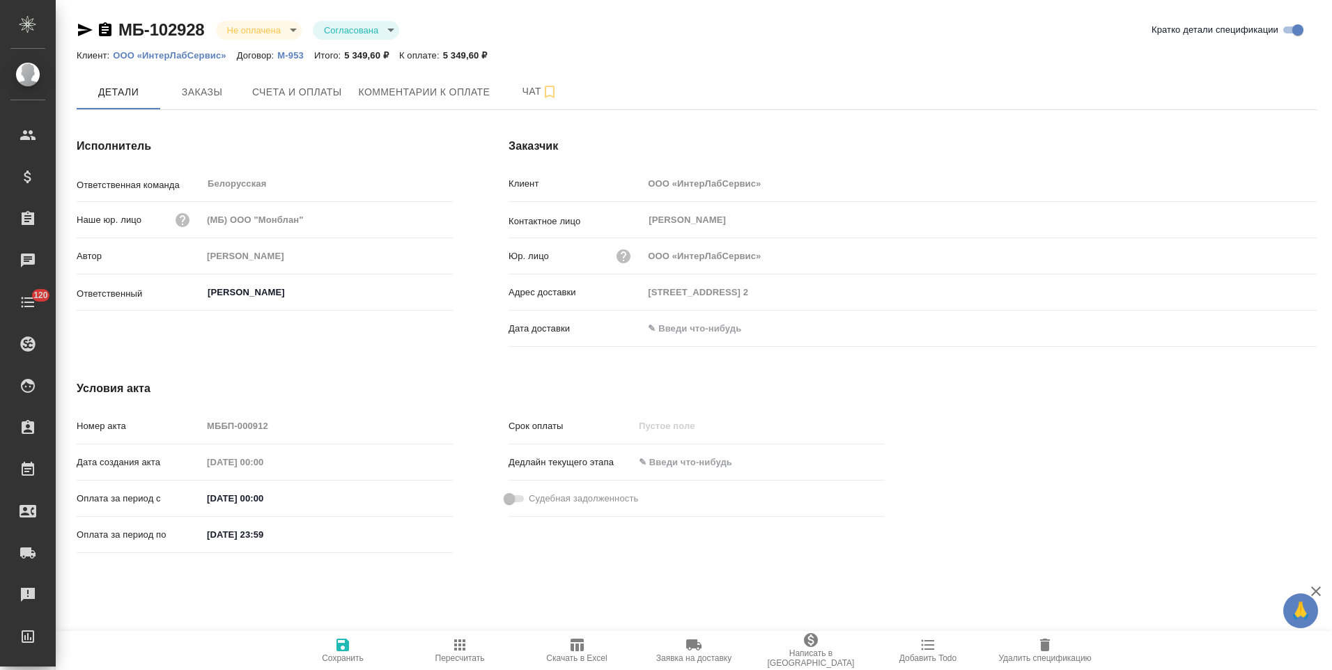
click at [108, 30] on icon "button" at bounding box center [105, 30] width 17 height 17
click at [105, 32] on icon "button" at bounding box center [105, 29] width 13 height 14
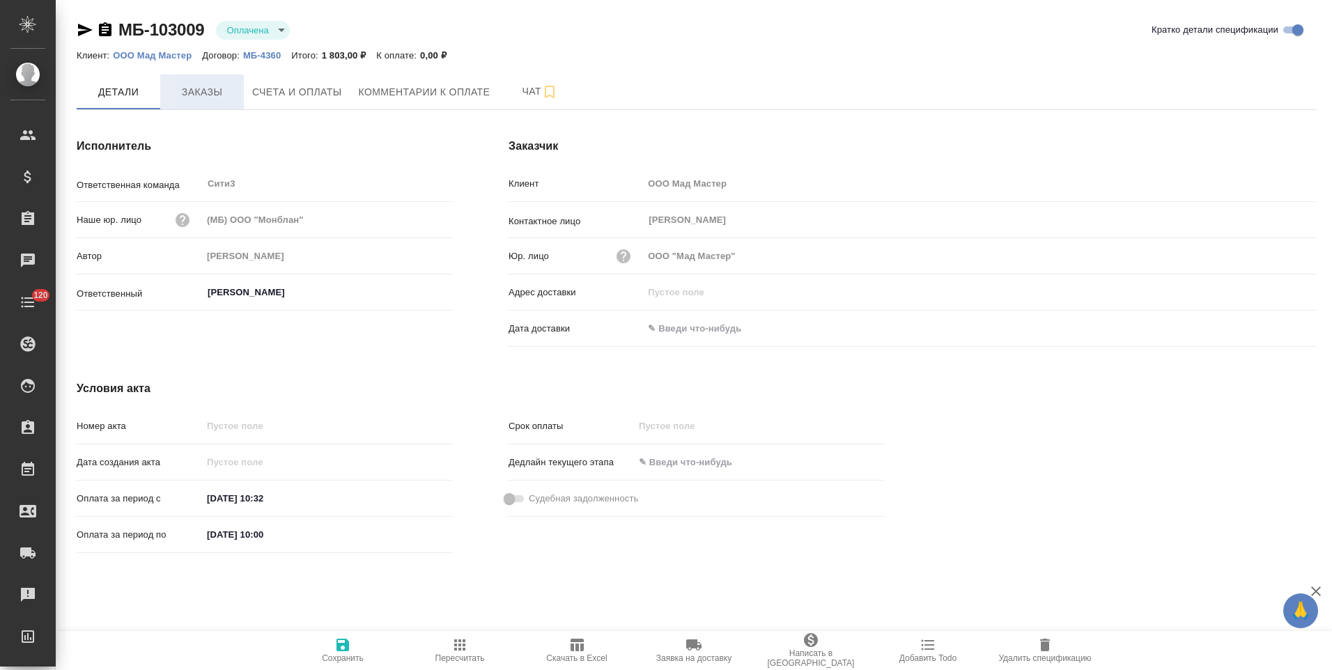
click at [224, 102] on button "Заказы" at bounding box center [202, 92] width 84 height 35
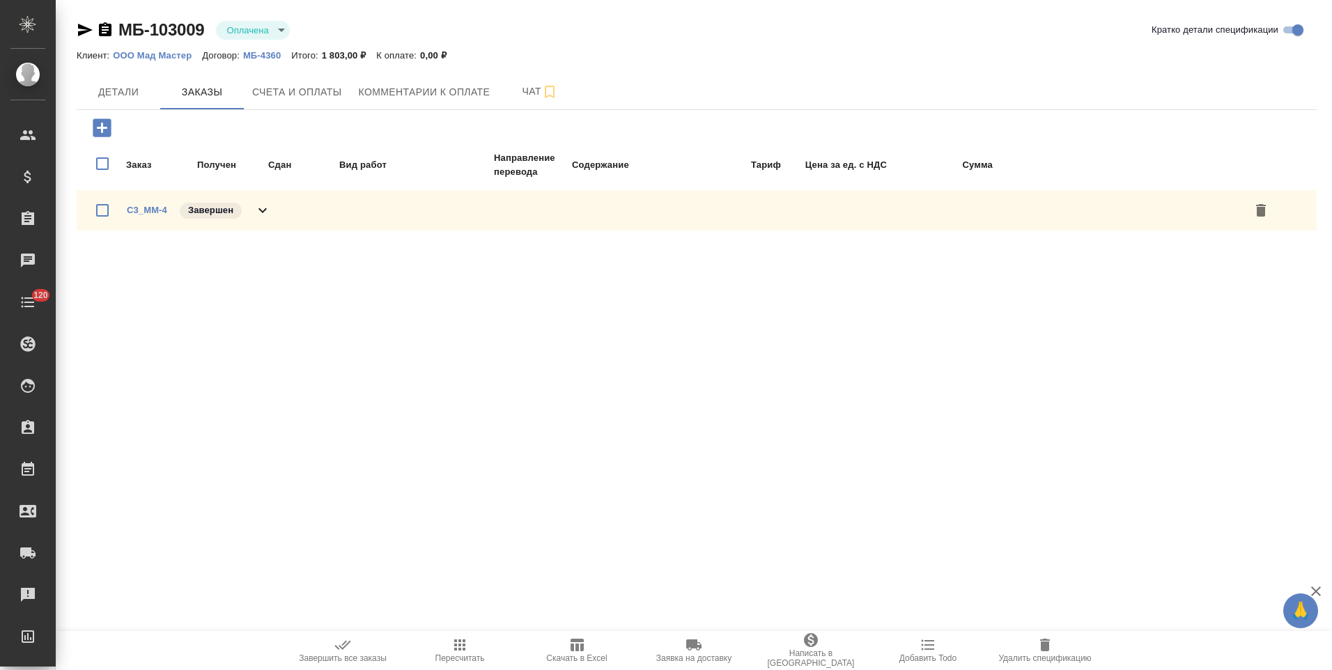
click at [272, 212] on div "C3_MM-4 Завершен" at bounding box center [697, 210] width 1240 height 40
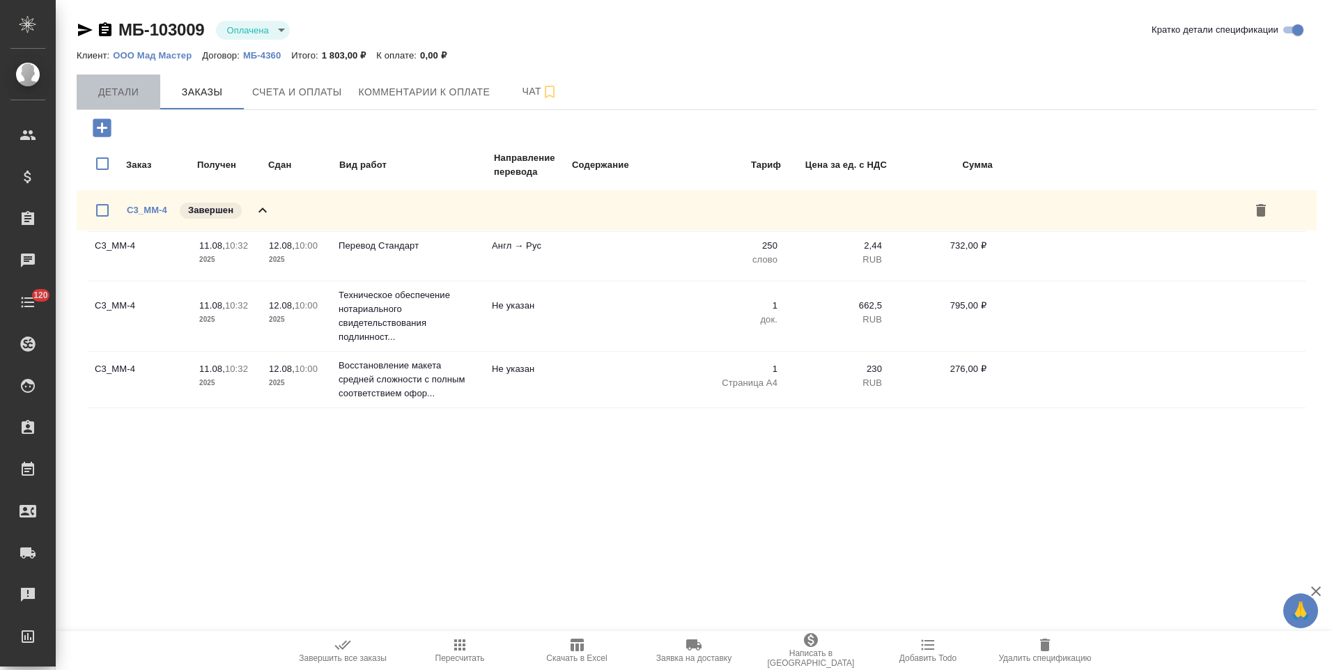
click at [129, 86] on span "Детали" at bounding box center [118, 92] width 67 height 17
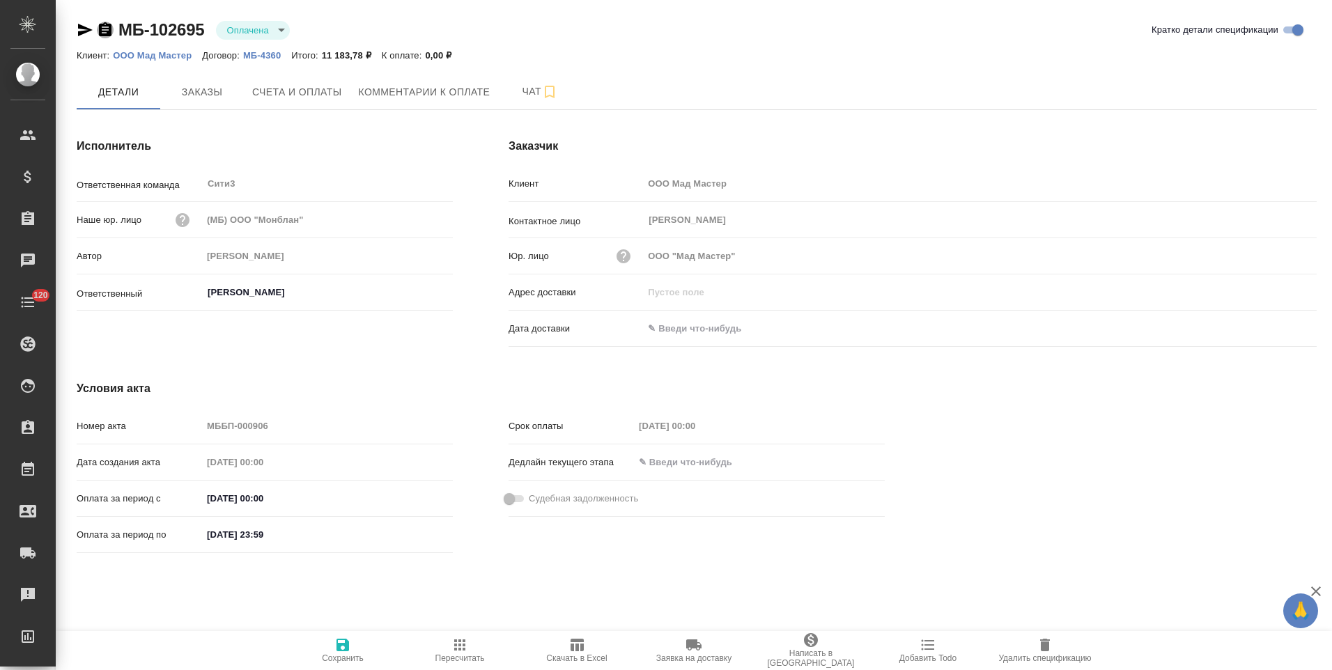
click at [103, 32] on icon "button" at bounding box center [105, 29] width 13 height 14
drag, startPoint x: 104, startPoint y: 29, endPoint x: 197, endPoint y: 38, distance: 93.0
click at [104, 29] on icon "button" at bounding box center [105, 29] width 13 height 14
click at [111, 30] on icon "button" at bounding box center [105, 29] width 13 height 14
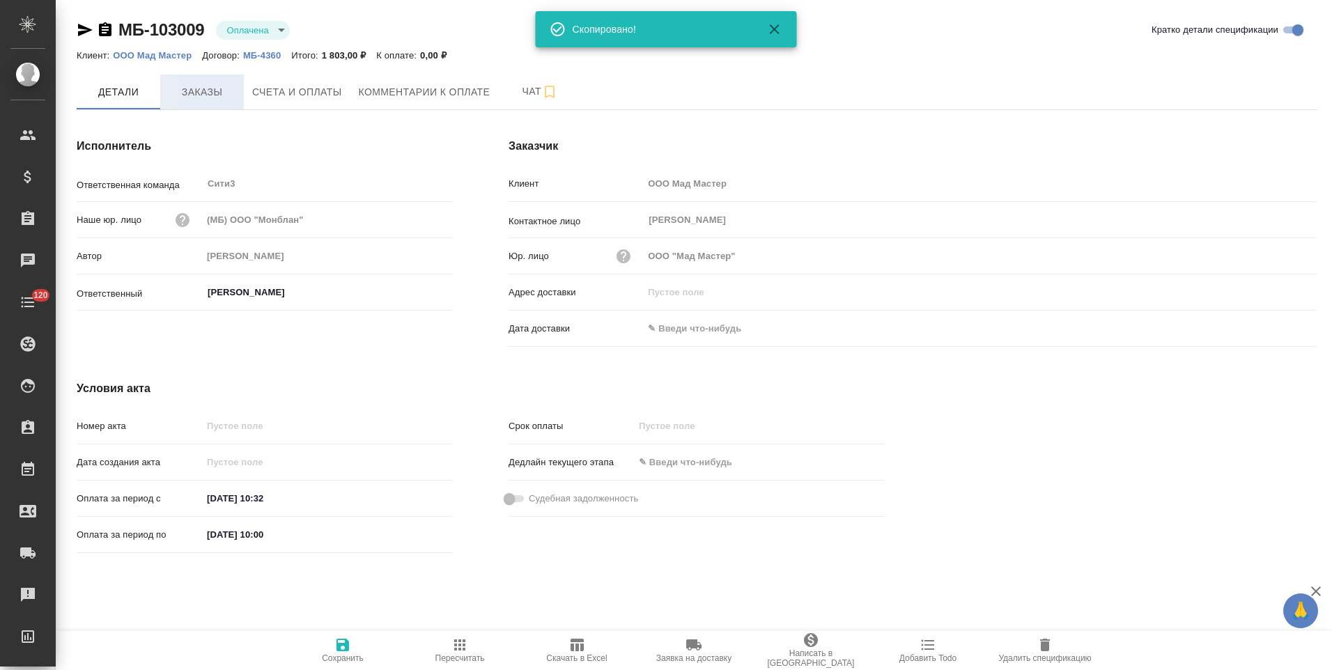
click at [202, 89] on span "Заказы" at bounding box center [202, 92] width 67 height 17
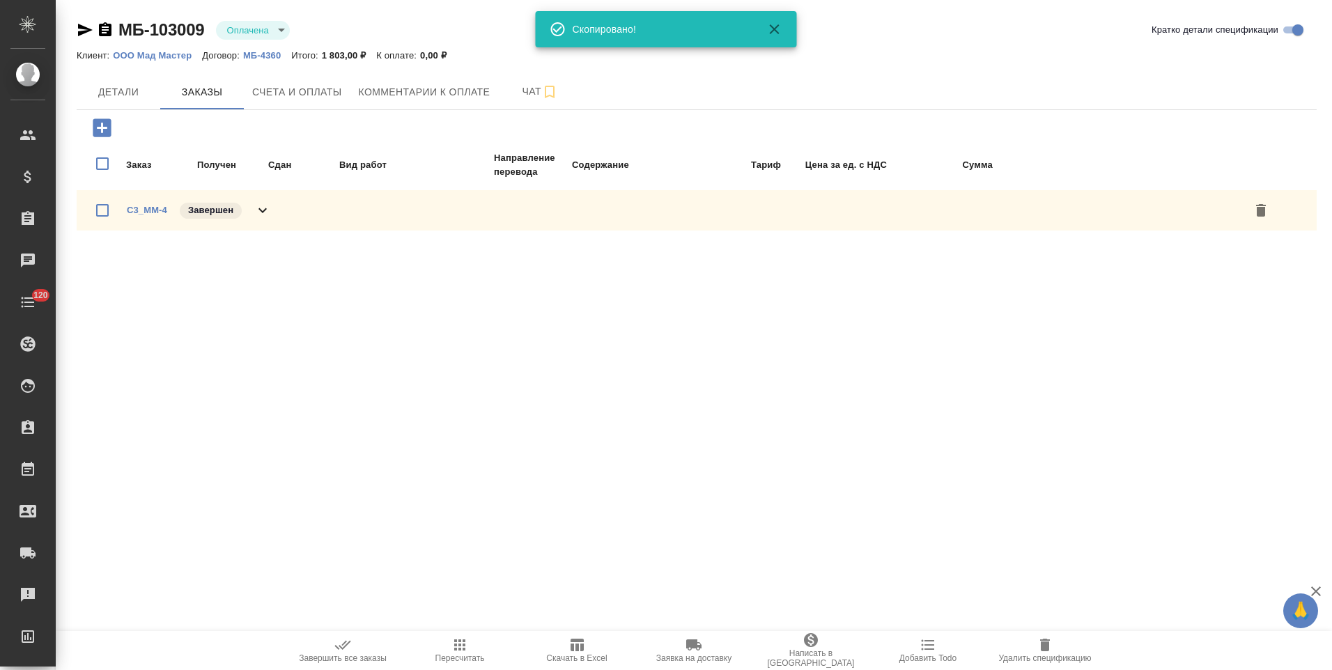
click at [290, 201] on div "C3_MM-4 Завершен" at bounding box center [697, 210] width 1240 height 40
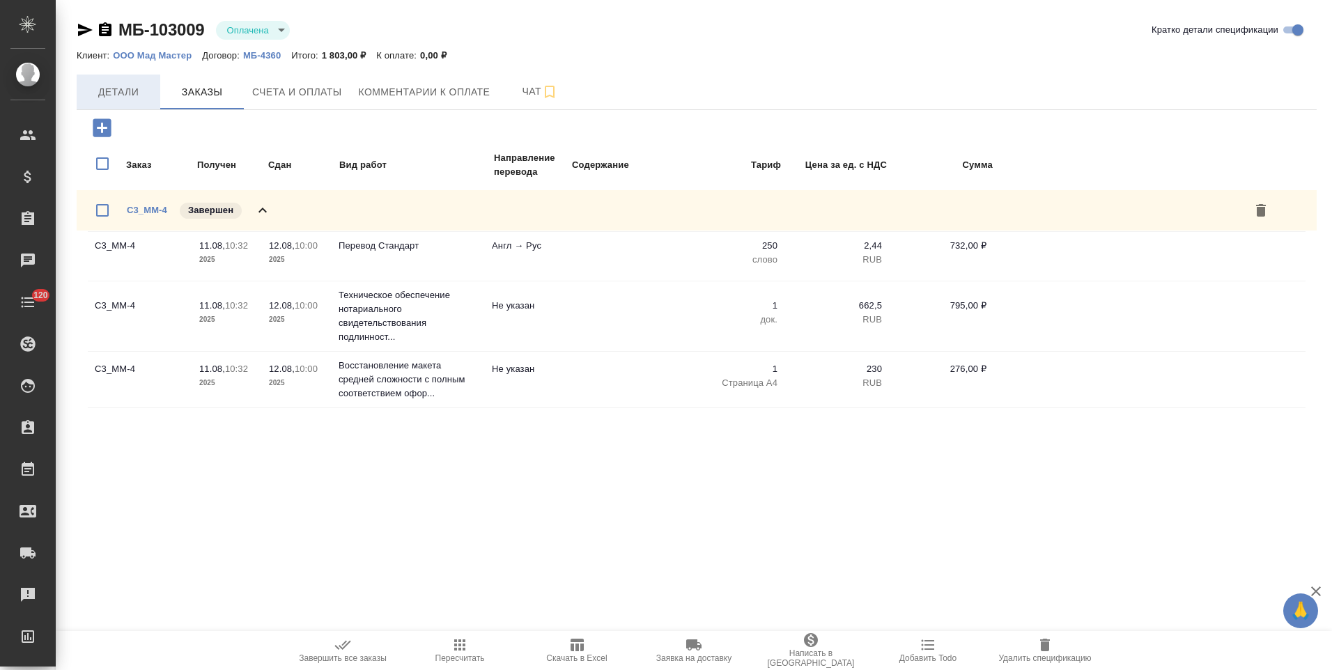
click at [123, 90] on span "Детали" at bounding box center [118, 92] width 67 height 17
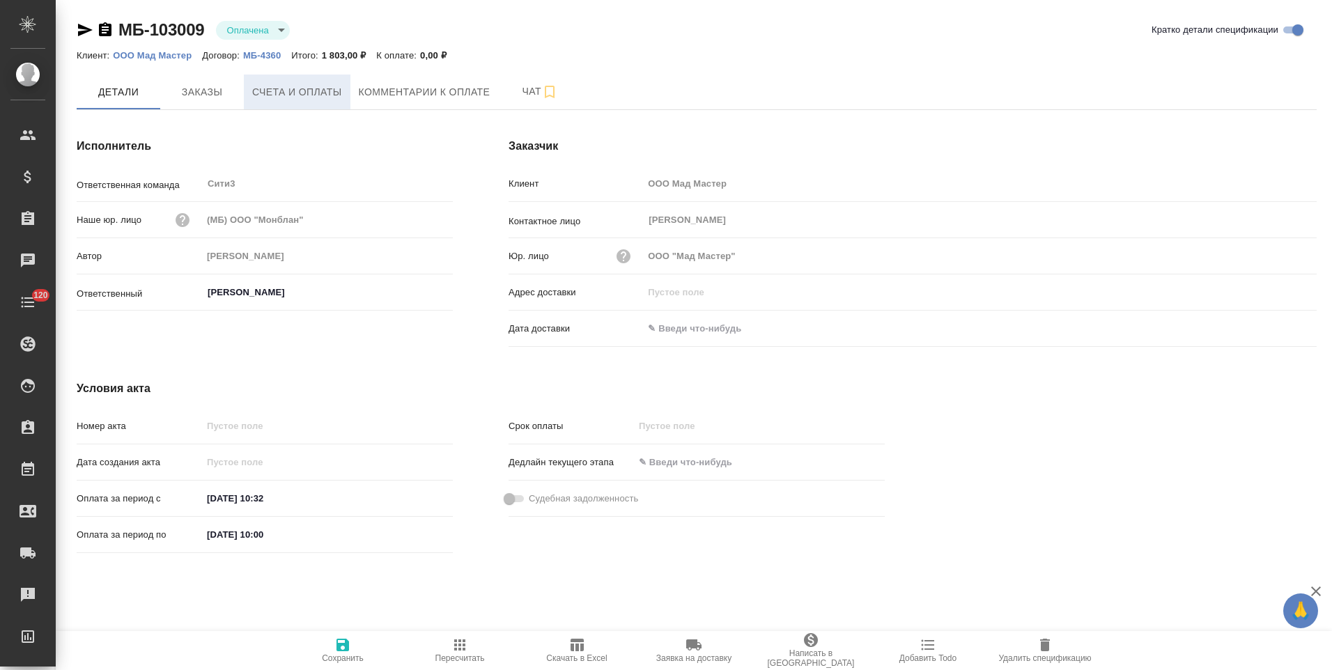
click at [283, 90] on span "Счета и оплаты" at bounding box center [297, 92] width 90 height 17
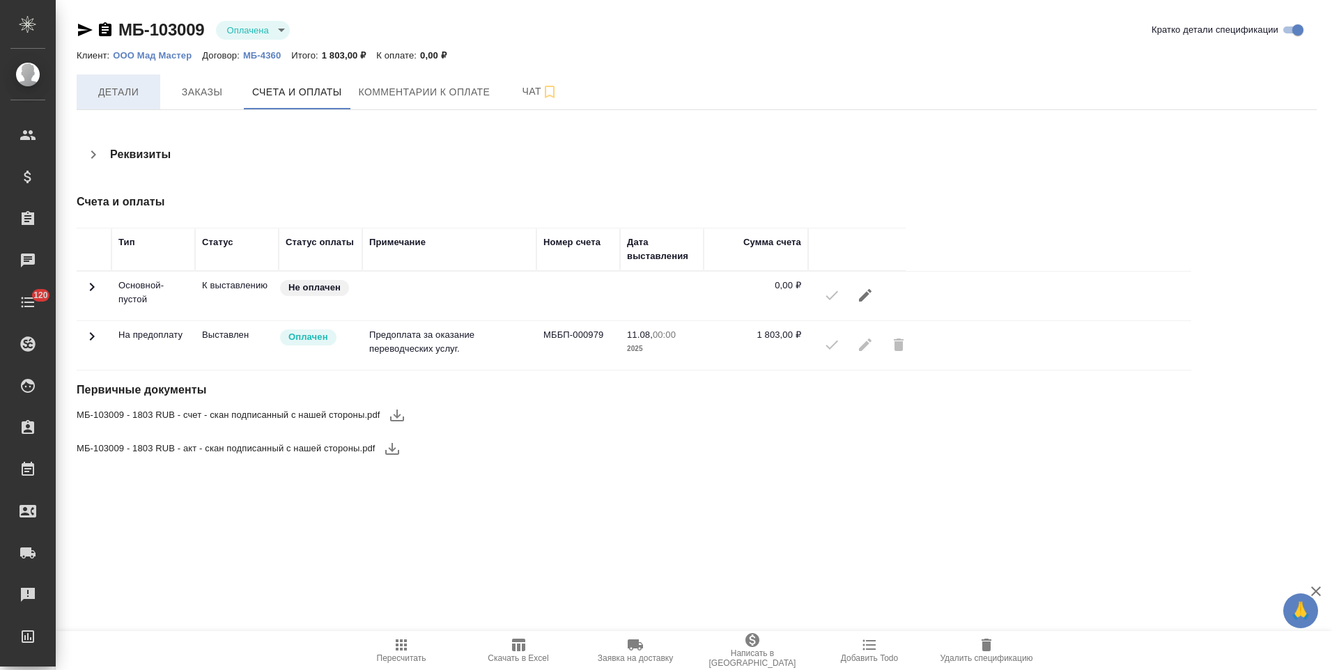
click at [143, 95] on span "Детали" at bounding box center [118, 92] width 67 height 17
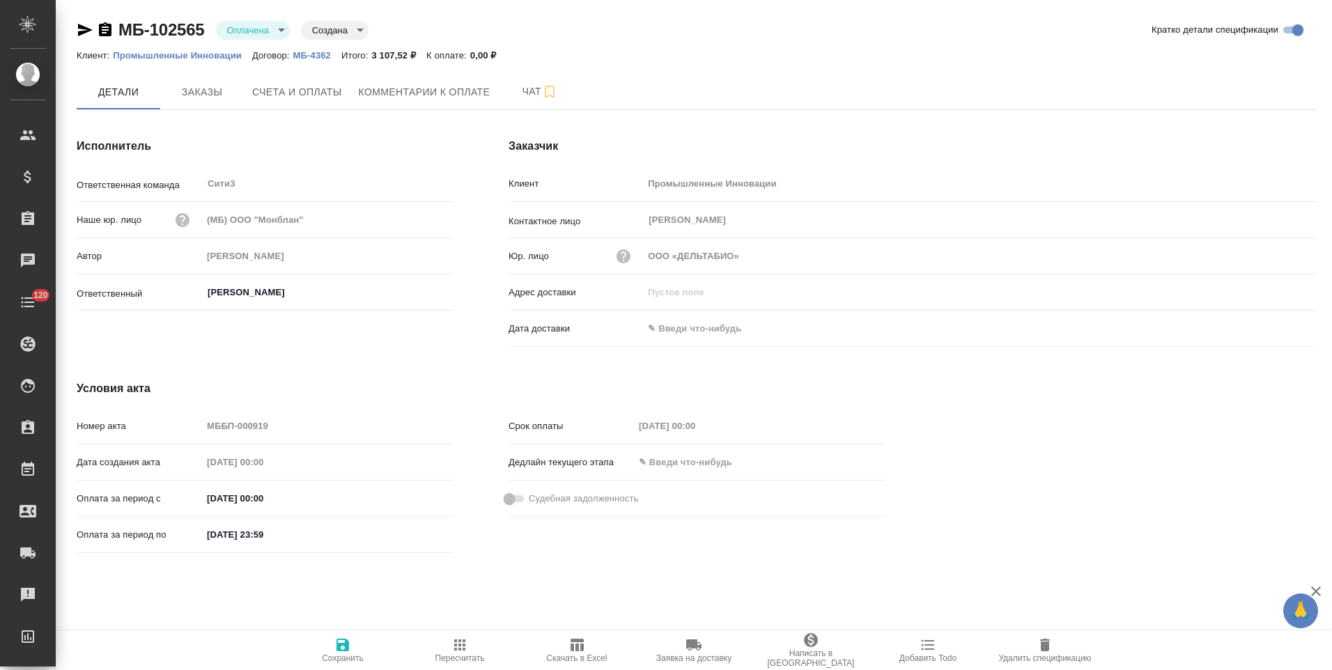
click at [107, 29] on icon "button" at bounding box center [105, 29] width 13 height 14
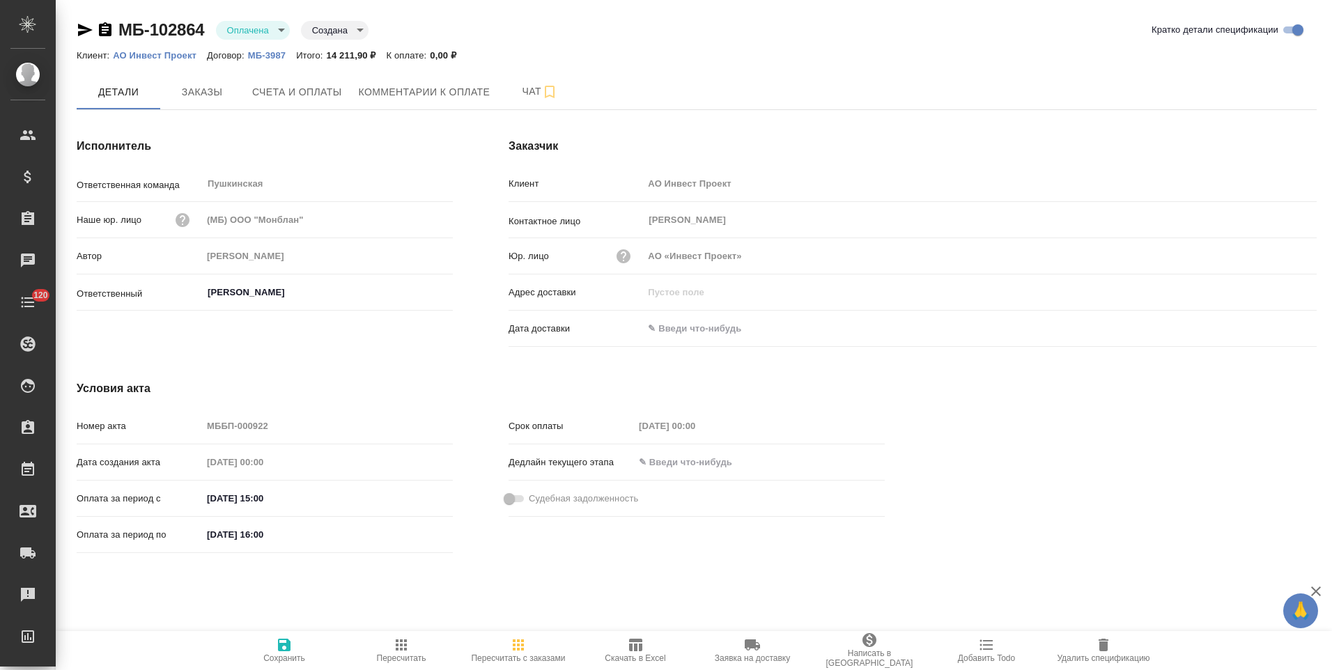
click at [107, 30] on icon "button" at bounding box center [105, 30] width 17 height 17
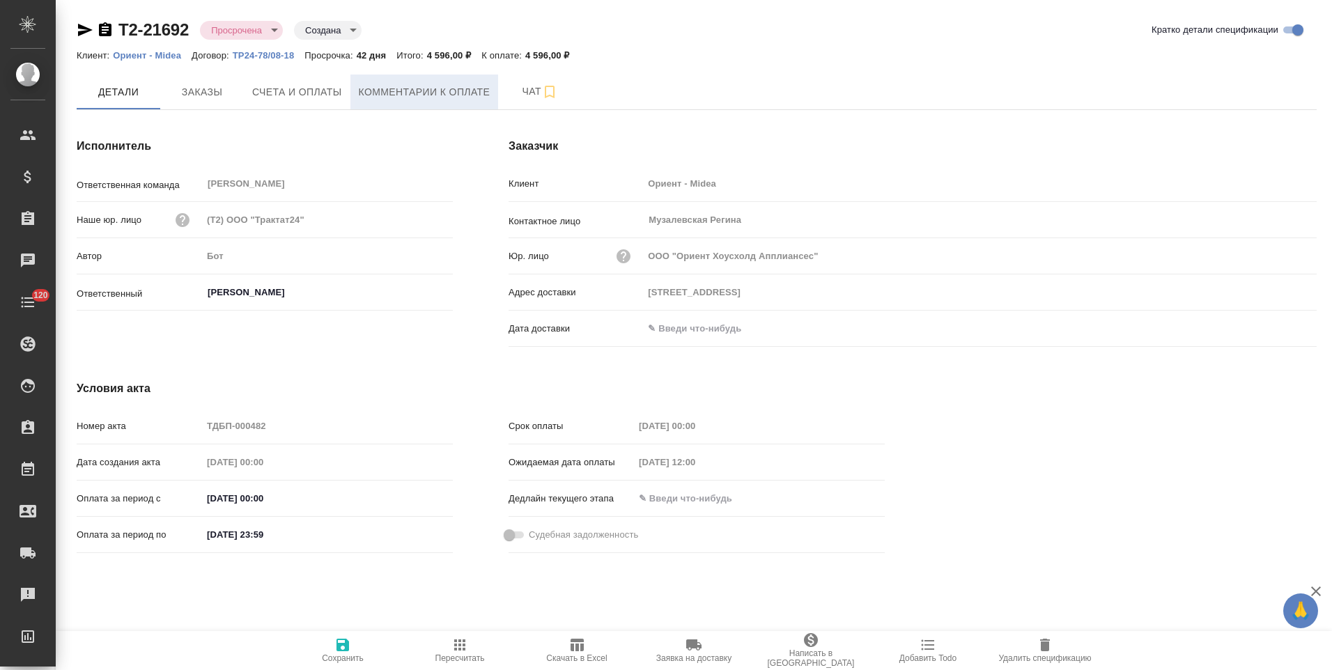
click at [394, 98] on span "Комментарии к оплате" at bounding box center [425, 92] width 132 height 17
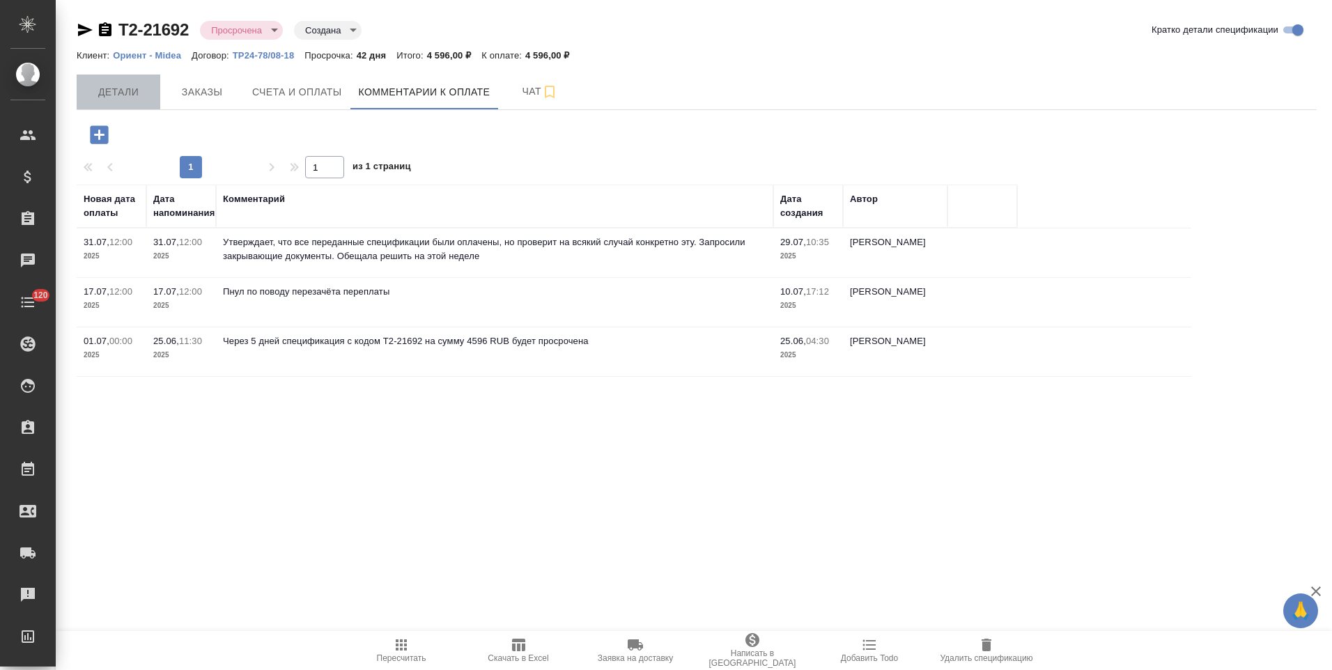
click at [137, 88] on span "Детали" at bounding box center [118, 92] width 67 height 17
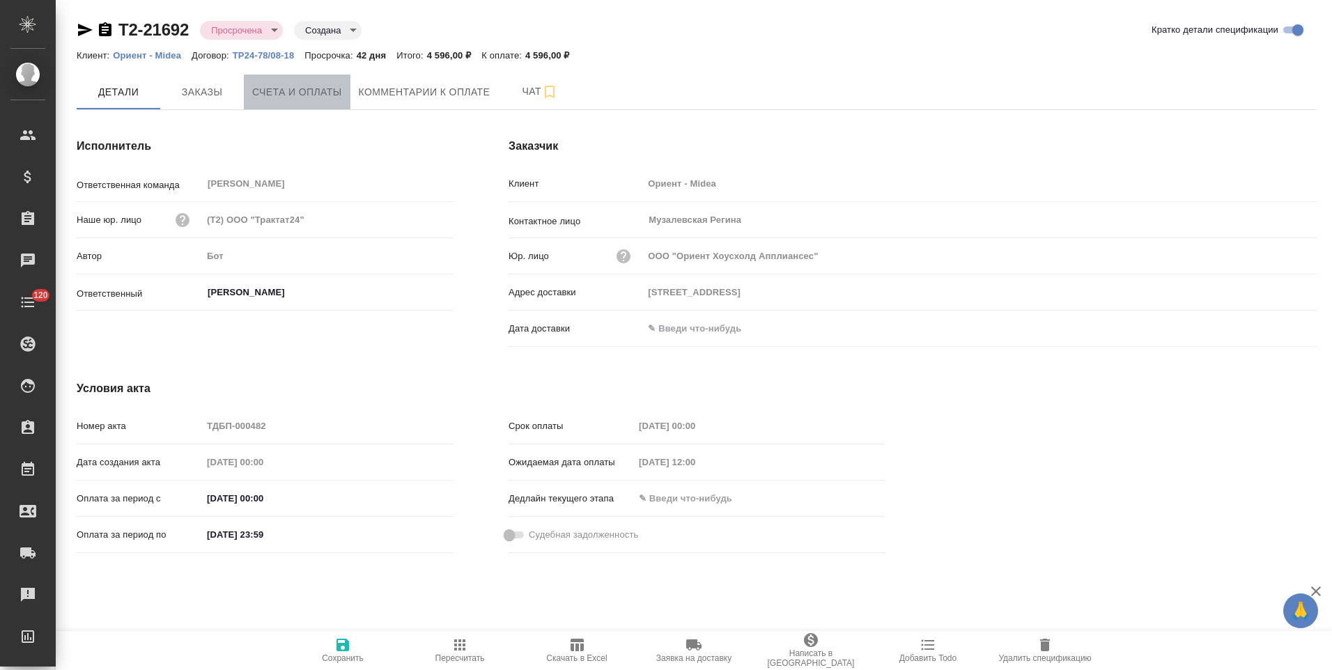
click at [328, 87] on span "Счета и оплаты" at bounding box center [297, 92] width 90 height 17
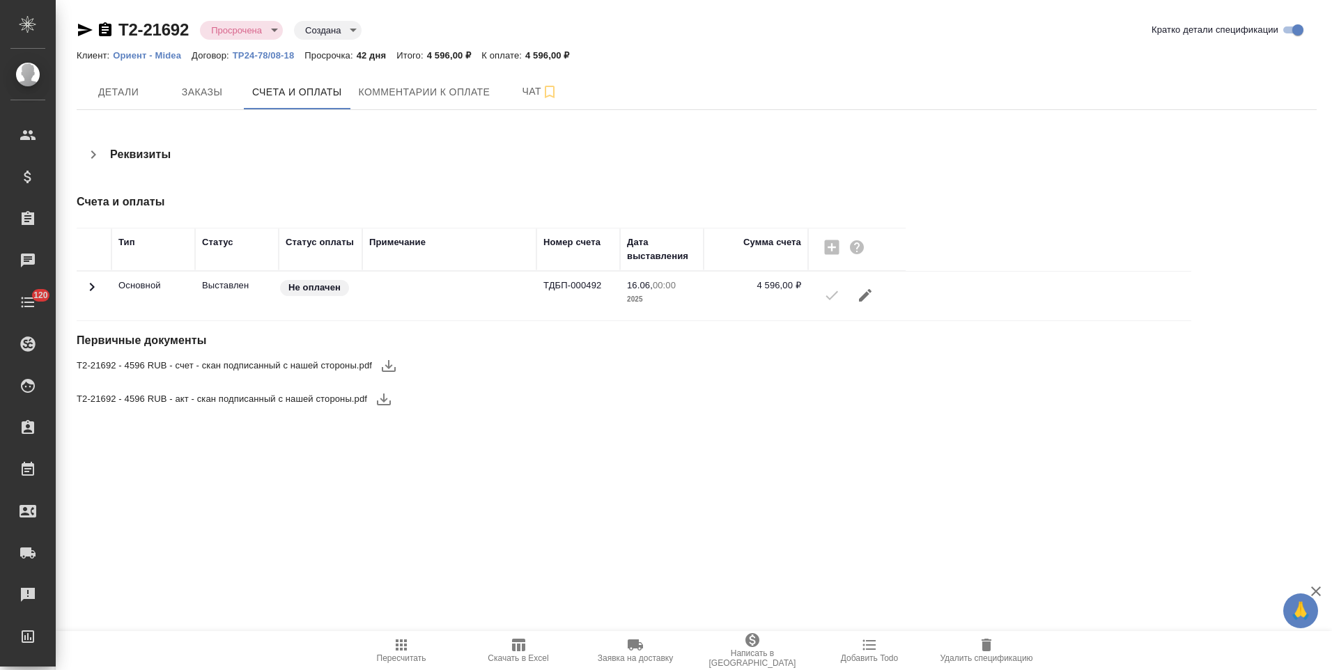
click at [367, 98] on span "Комментарии к оплате" at bounding box center [425, 92] width 132 height 17
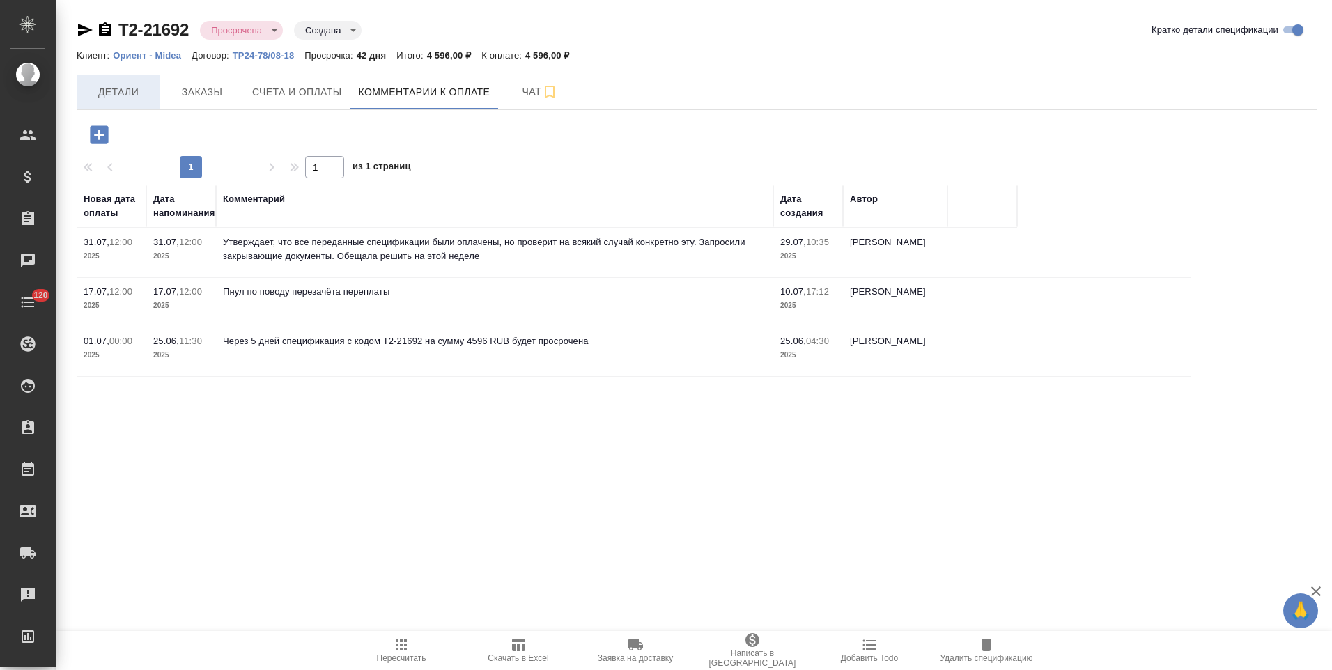
click at [112, 96] on span "Детали" at bounding box center [118, 92] width 67 height 17
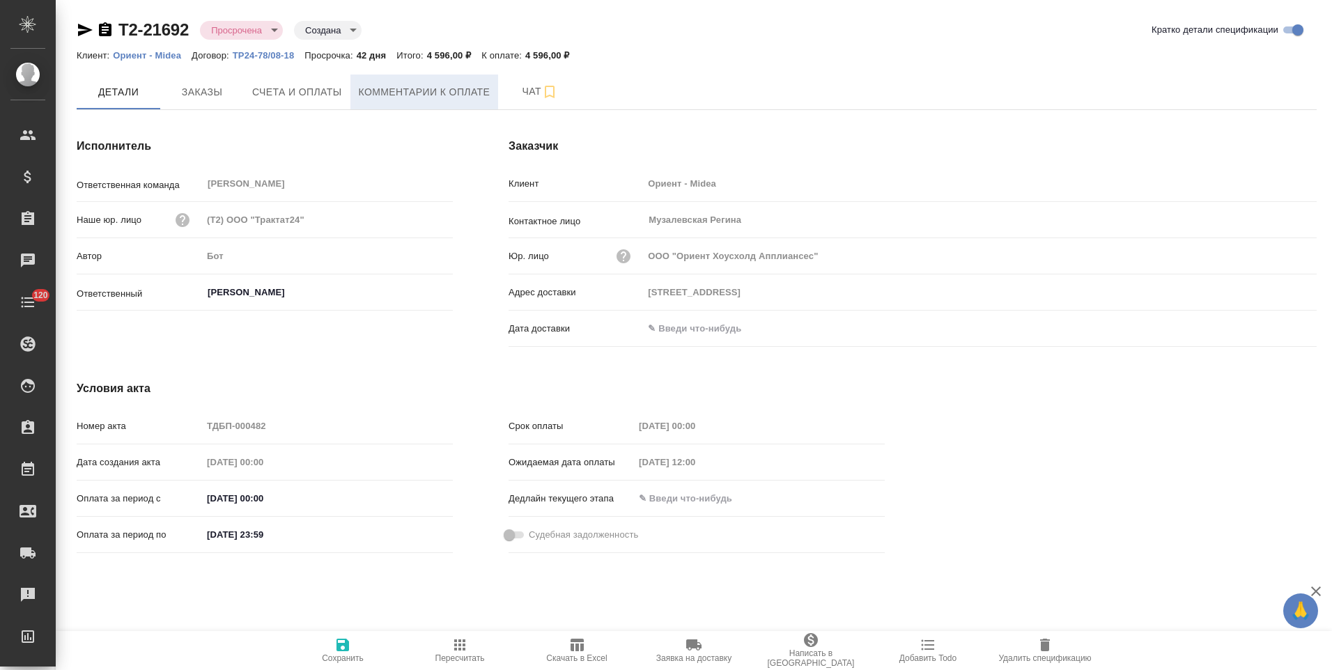
drag, startPoint x: 417, startPoint y: 98, endPoint x: 409, endPoint y: 103, distance: 9.7
click at [417, 98] on span "Комментарии к оплате" at bounding box center [425, 92] width 132 height 17
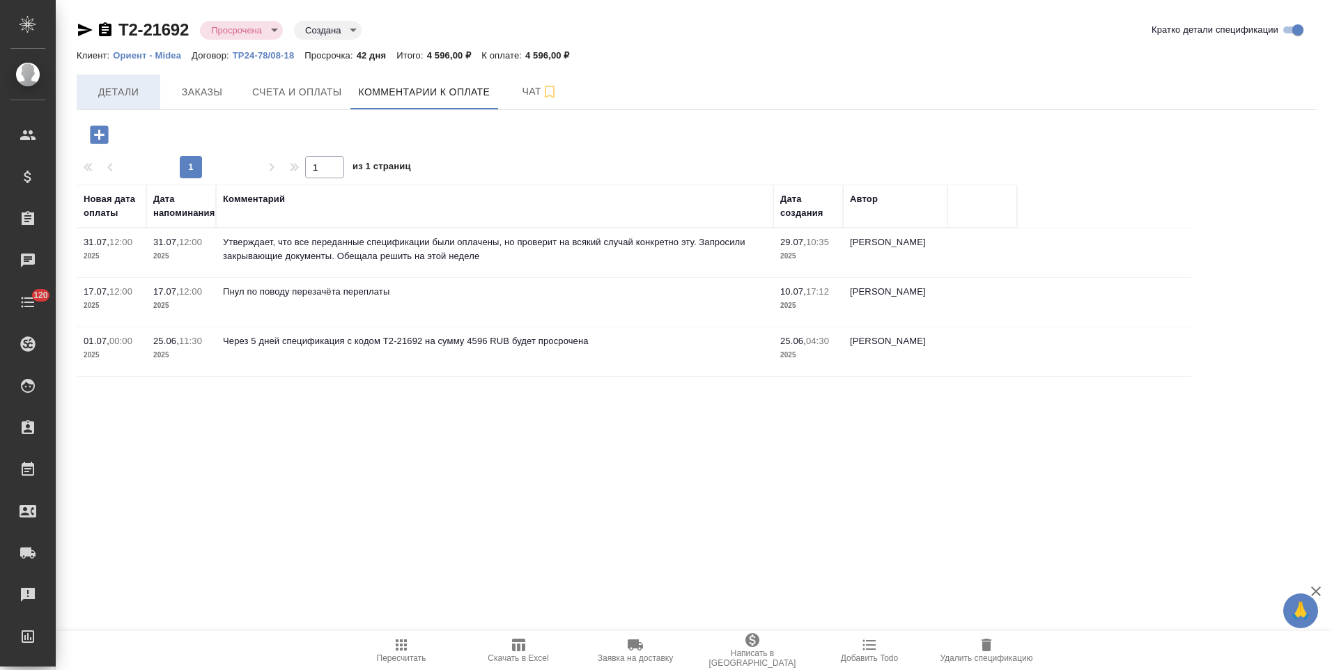
click at [131, 97] on span "Детали" at bounding box center [118, 92] width 67 height 17
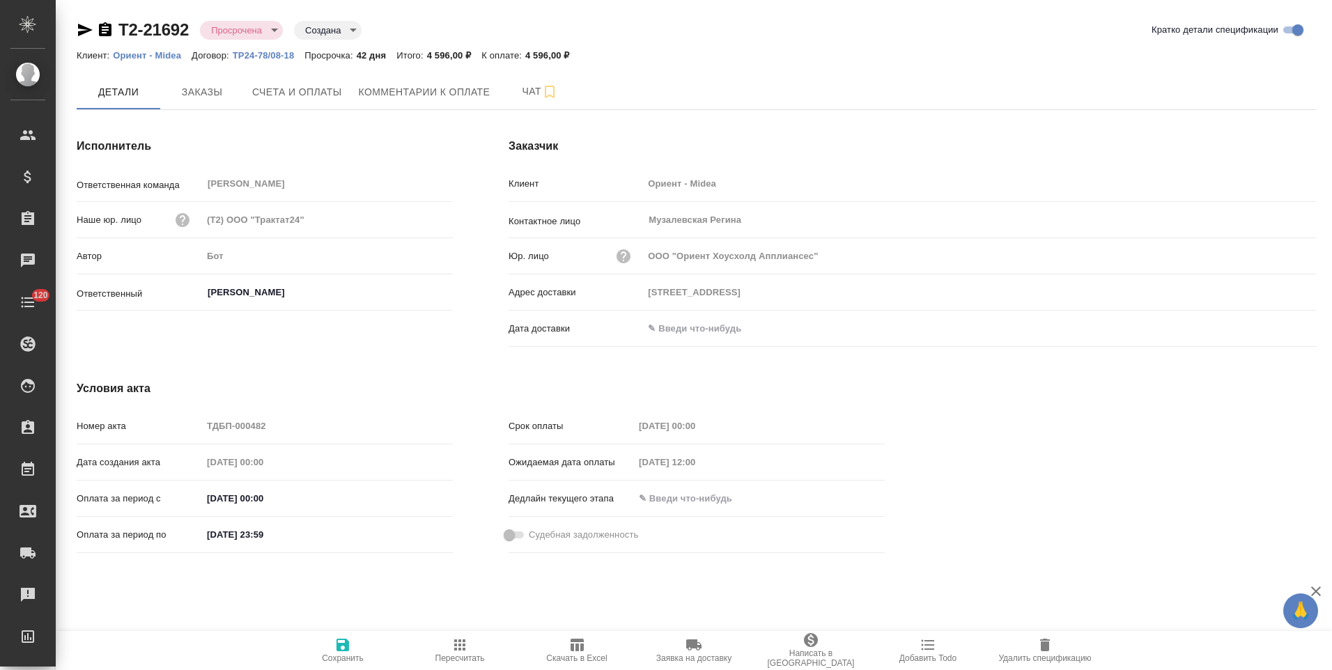
click at [81, 32] on icon "button" at bounding box center [85, 30] width 15 height 13
click at [365, 91] on span "Комментарии к оплате" at bounding box center [425, 91] width 132 height 17
click at [387, 90] on span "Комментарии к оплате" at bounding box center [425, 92] width 132 height 17
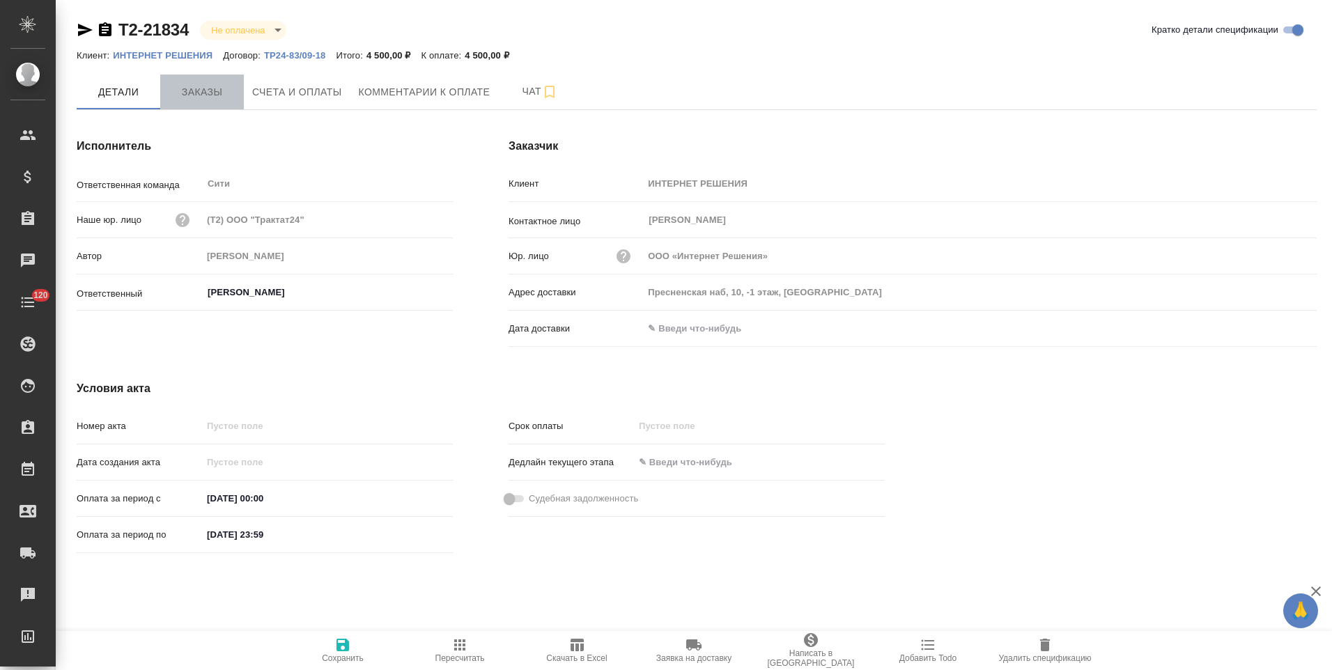
click at [204, 98] on span "Заказы" at bounding box center [202, 92] width 67 height 17
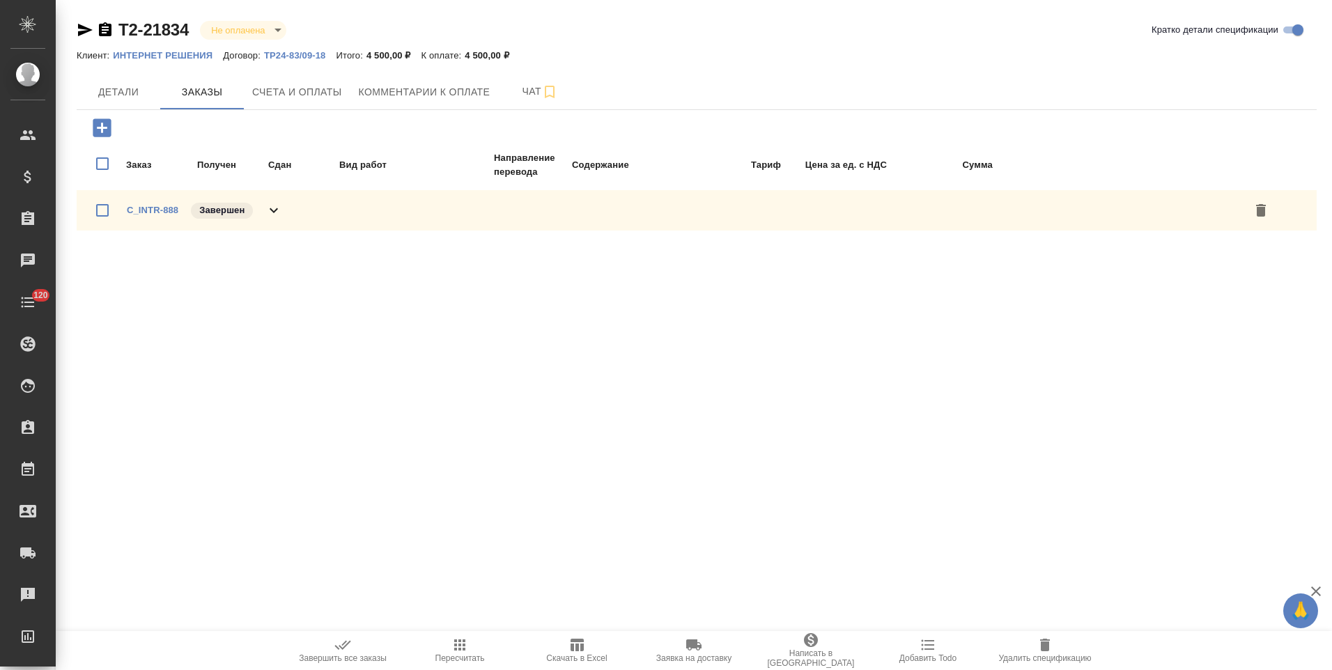
click at [277, 206] on icon at bounding box center [273, 210] width 17 height 17
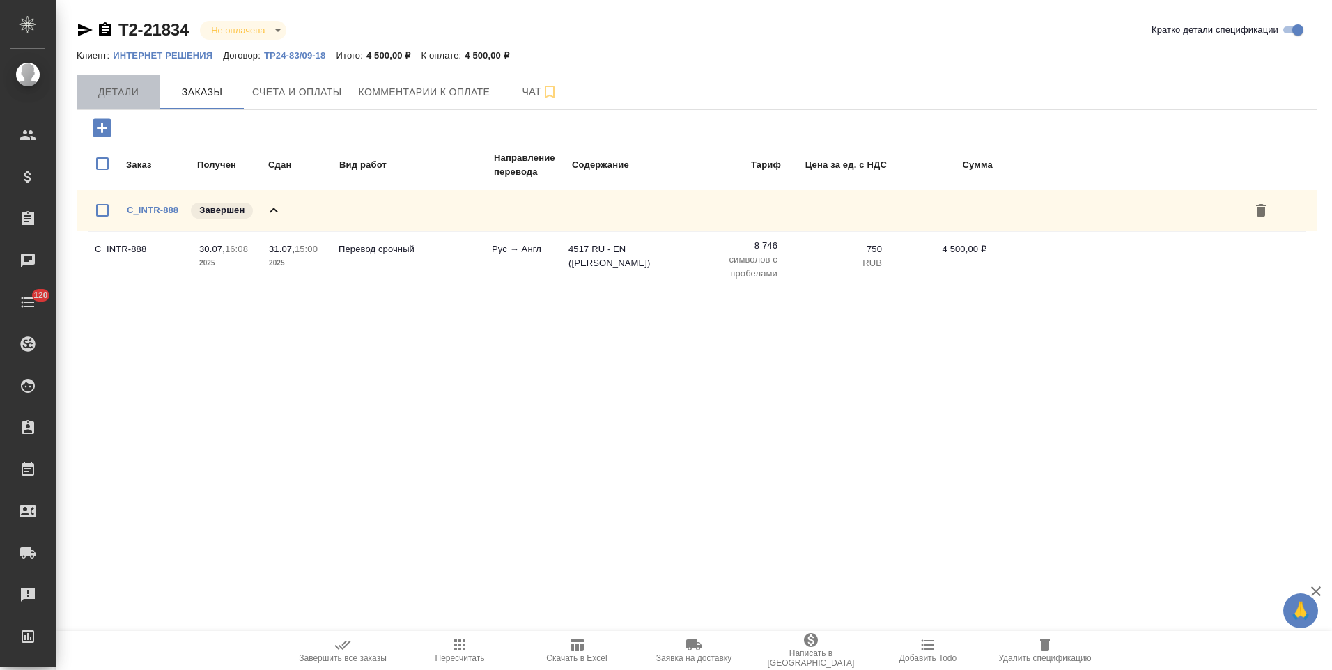
click at [134, 101] on button "Детали" at bounding box center [119, 92] width 84 height 35
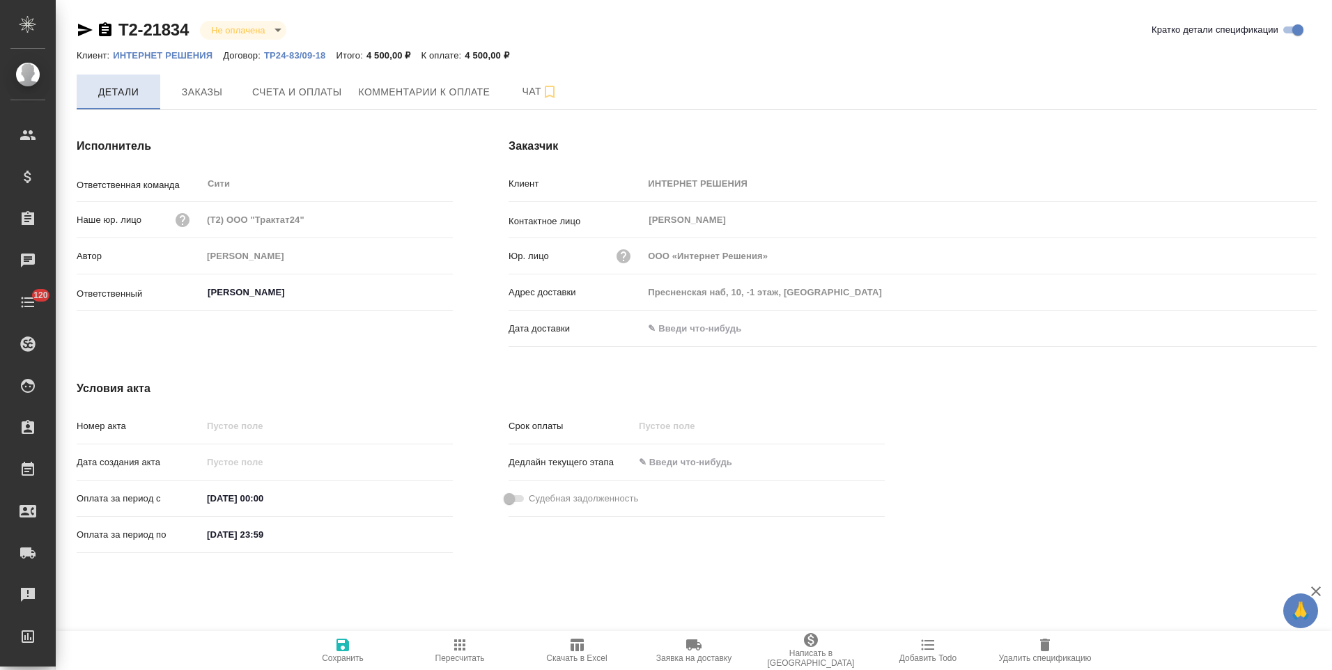
drag, startPoint x: 104, startPoint y: 31, endPoint x: 143, endPoint y: 86, distance: 66.5
click at [104, 31] on icon "button" at bounding box center [105, 29] width 13 height 14
click at [330, 97] on span "Счета и оплаты" at bounding box center [297, 92] width 90 height 17
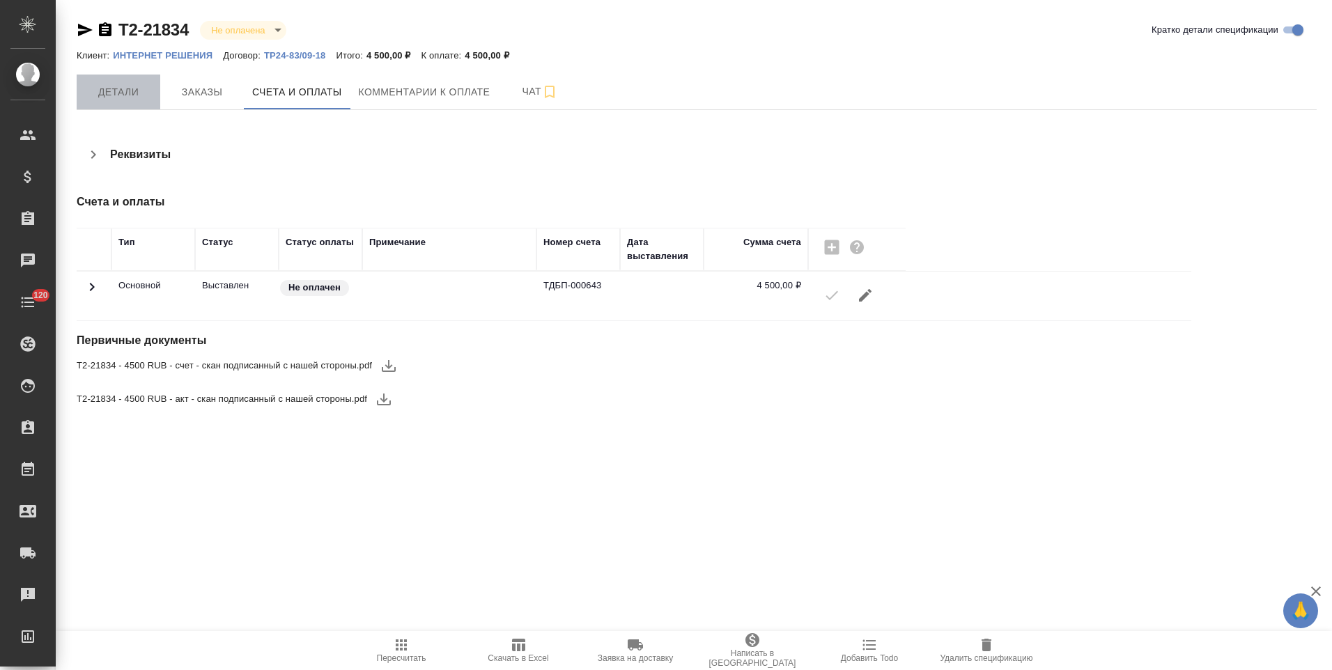
click at [116, 93] on span "Детали" at bounding box center [118, 92] width 67 height 17
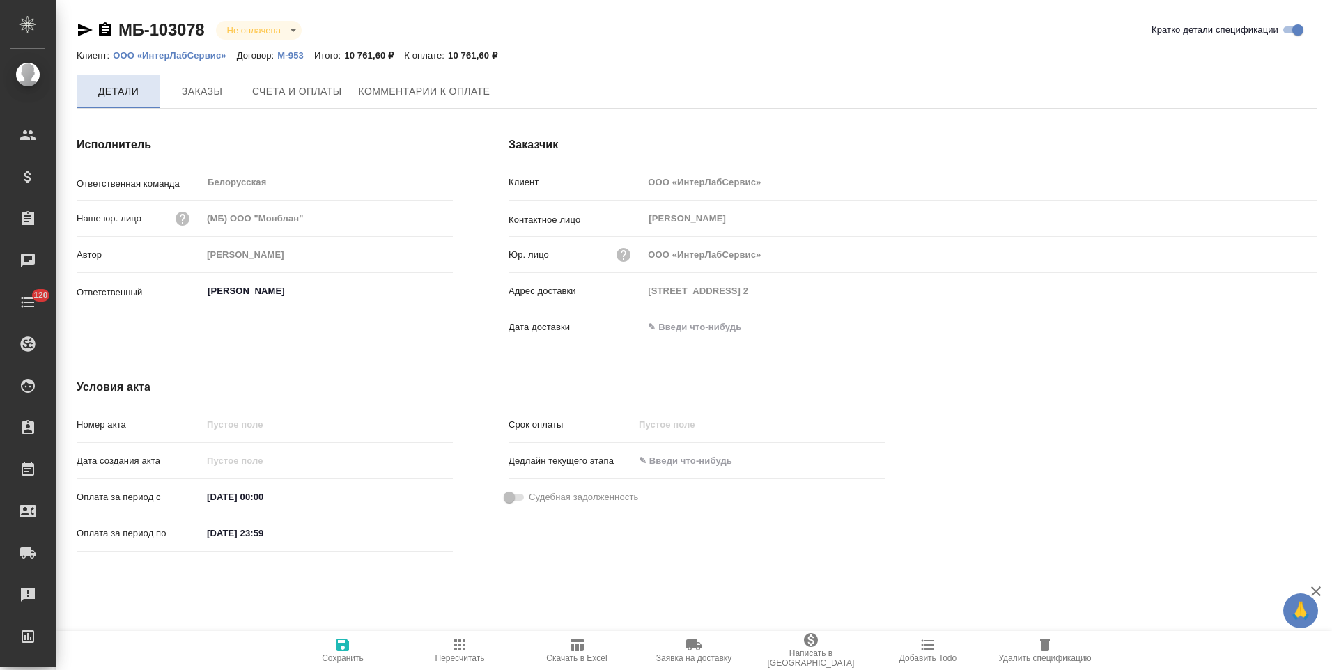
type input "[PERSON_NAME]"
click at [104, 29] on icon "button" at bounding box center [105, 29] width 13 height 14
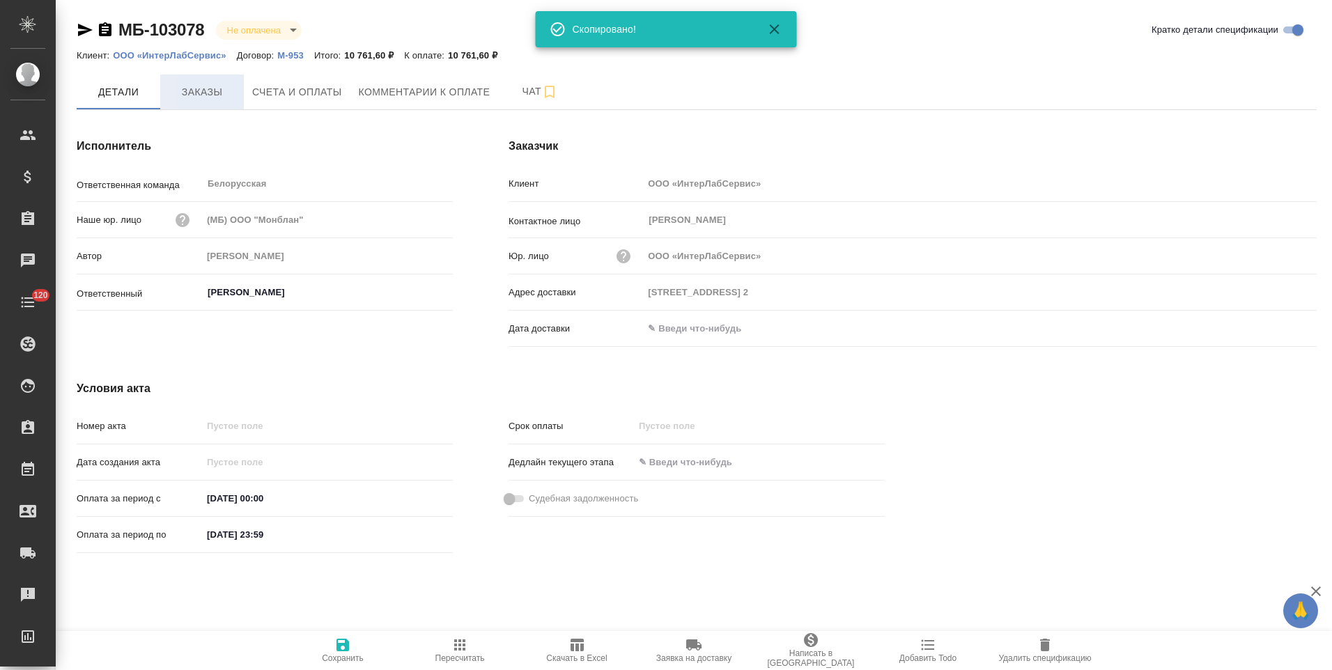
click at [204, 94] on span "Заказы" at bounding box center [202, 92] width 67 height 17
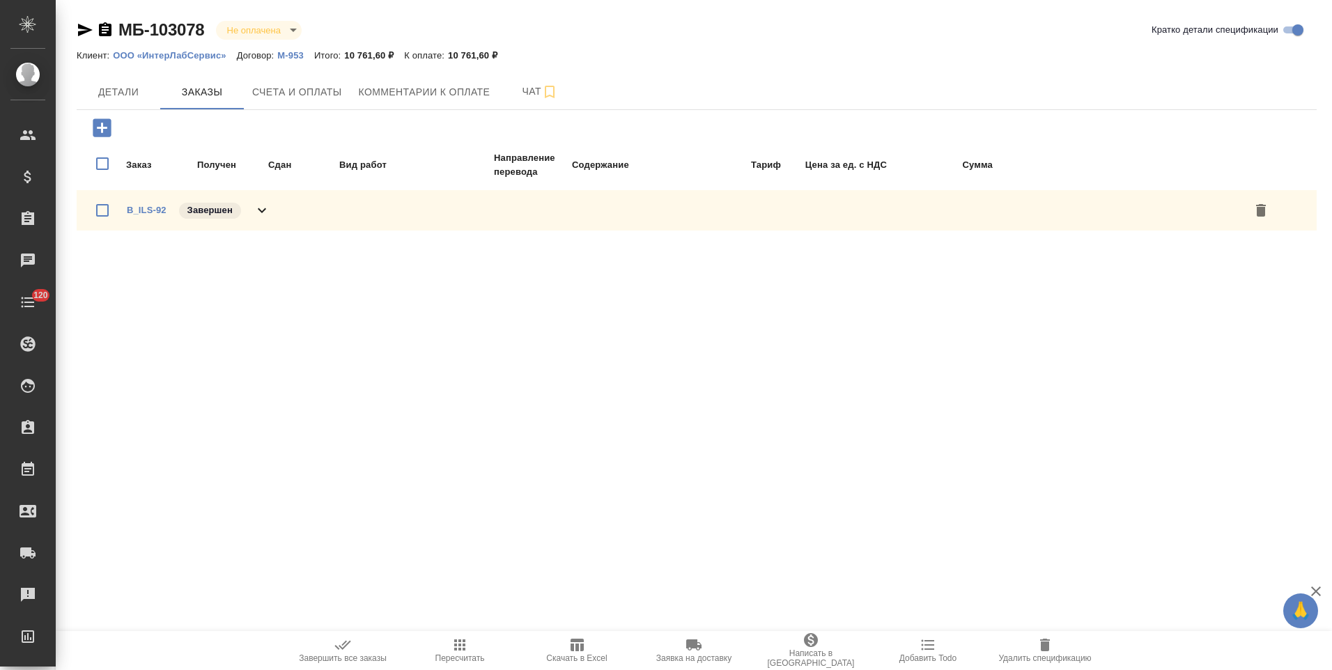
click at [272, 210] on div "B_ILS-92 Завершен" at bounding box center [697, 210] width 1240 height 40
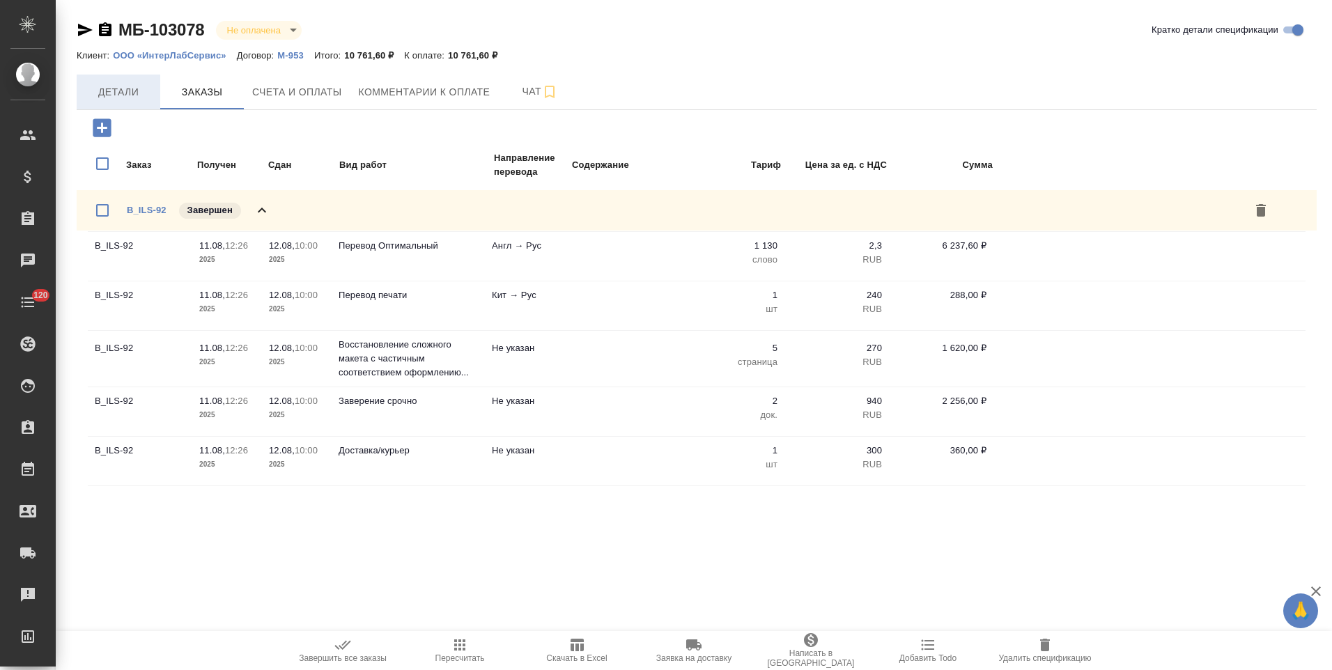
click at [133, 91] on span "Детали" at bounding box center [118, 92] width 67 height 17
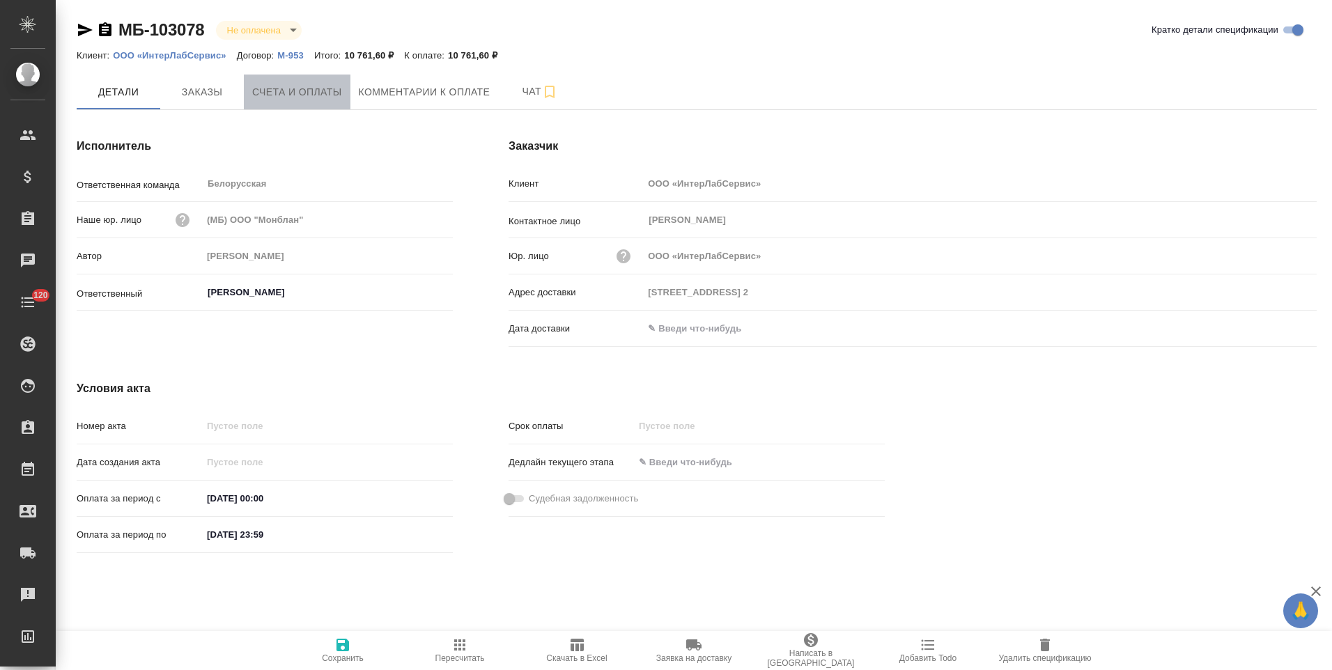
click at [327, 98] on span "Счета и оплаты" at bounding box center [297, 92] width 90 height 17
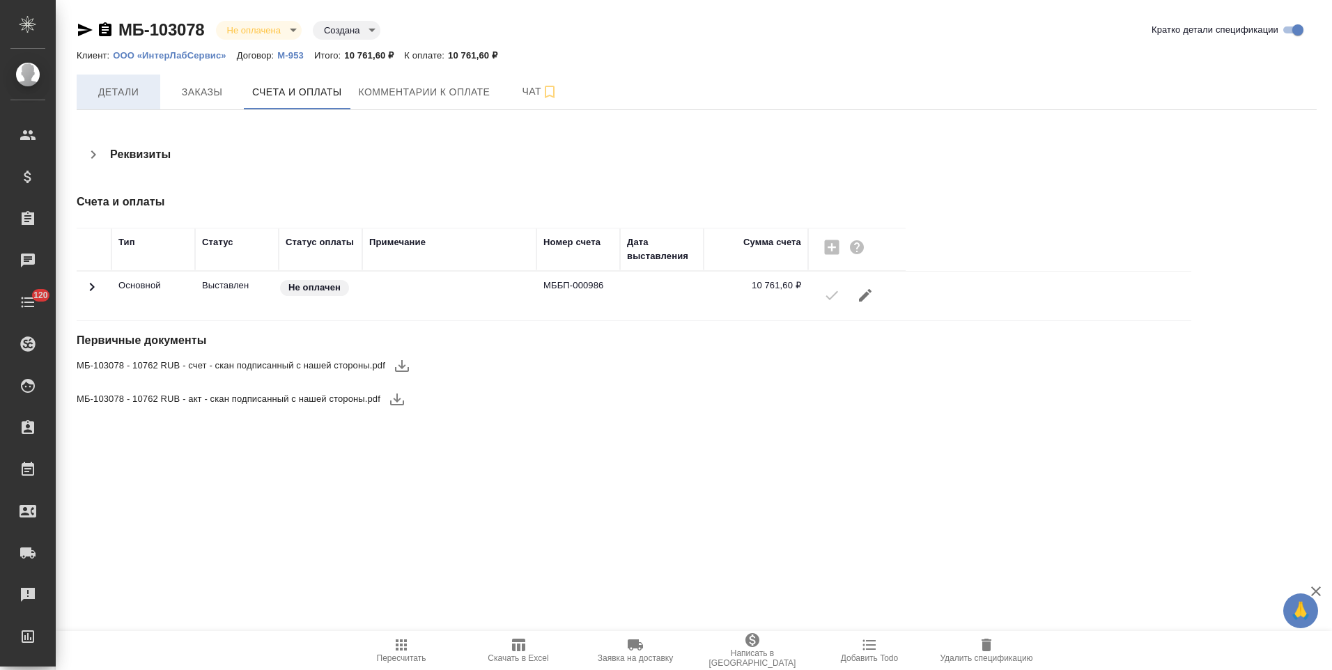
click at [137, 94] on span "Детали" at bounding box center [118, 92] width 67 height 17
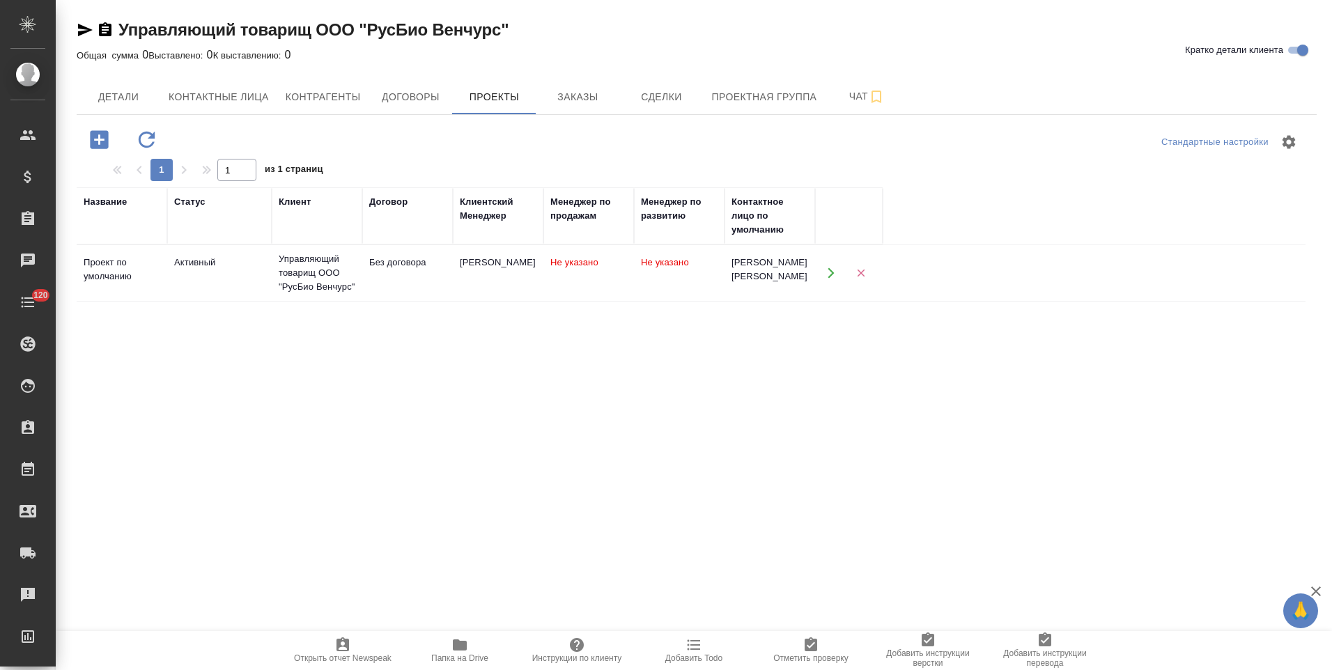
click at [412, 289] on td "Без договора" at bounding box center [407, 273] width 91 height 49
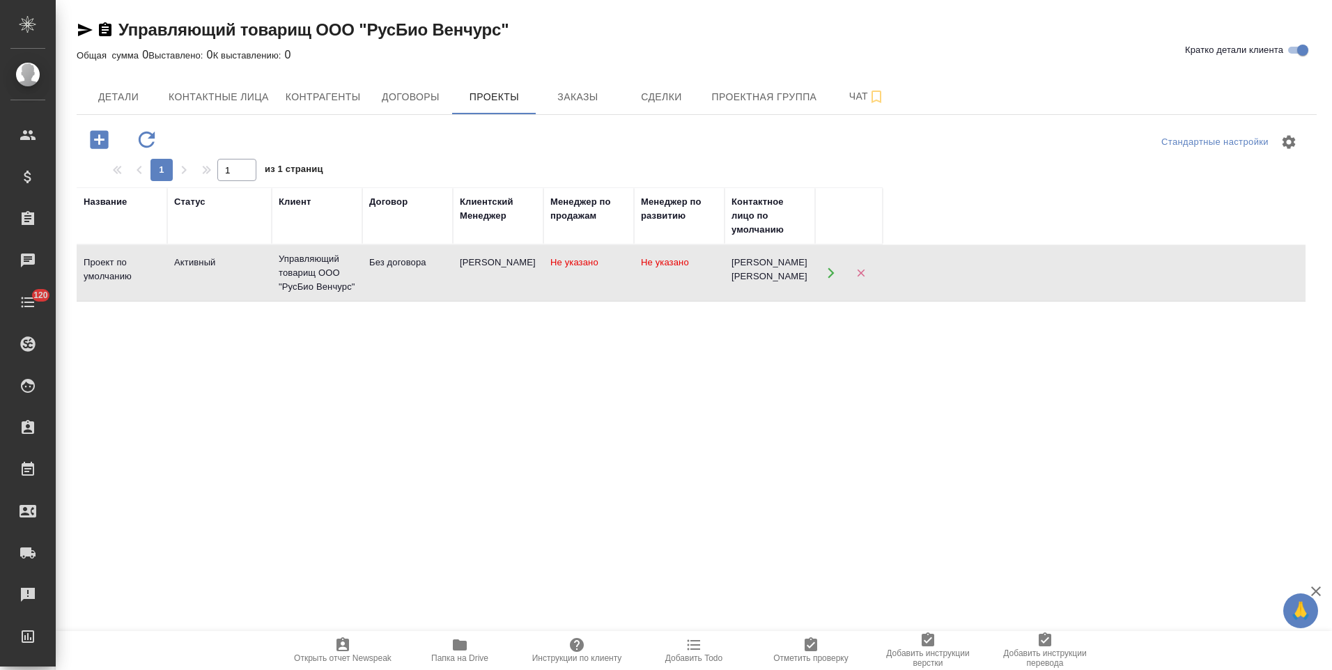
click at [412, 289] on td "Без договора" at bounding box center [407, 273] width 91 height 49
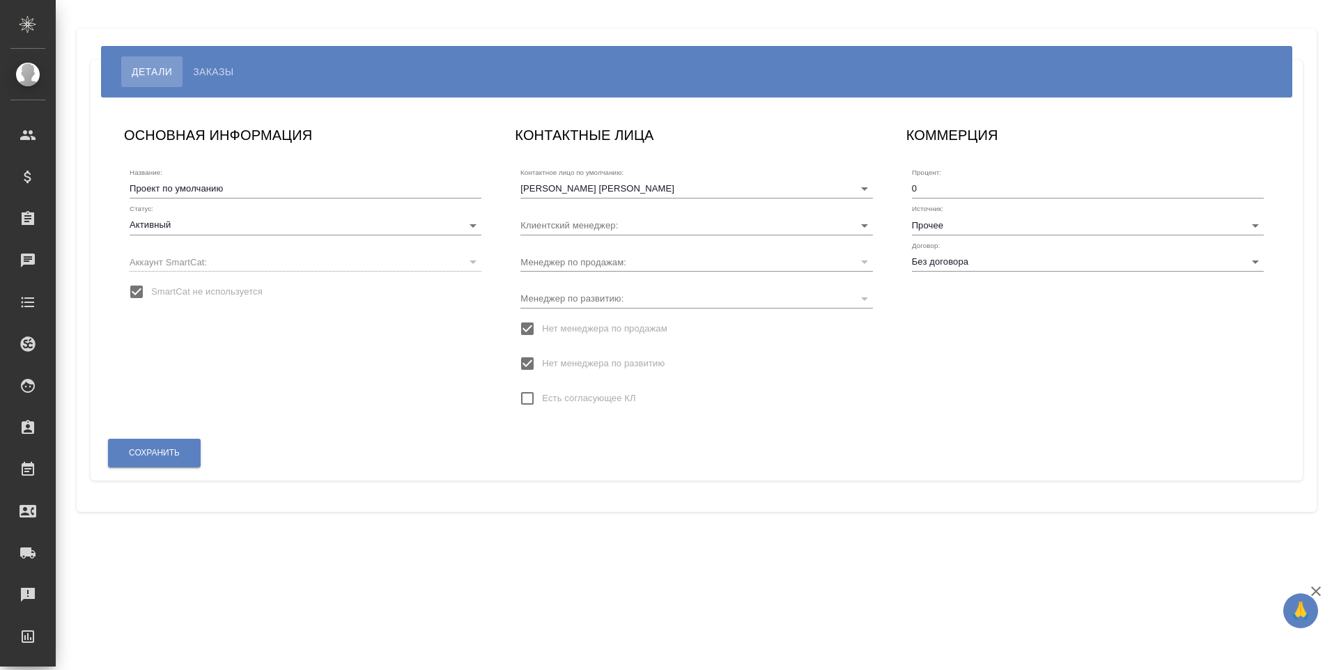
type input "[PERSON_NAME]"
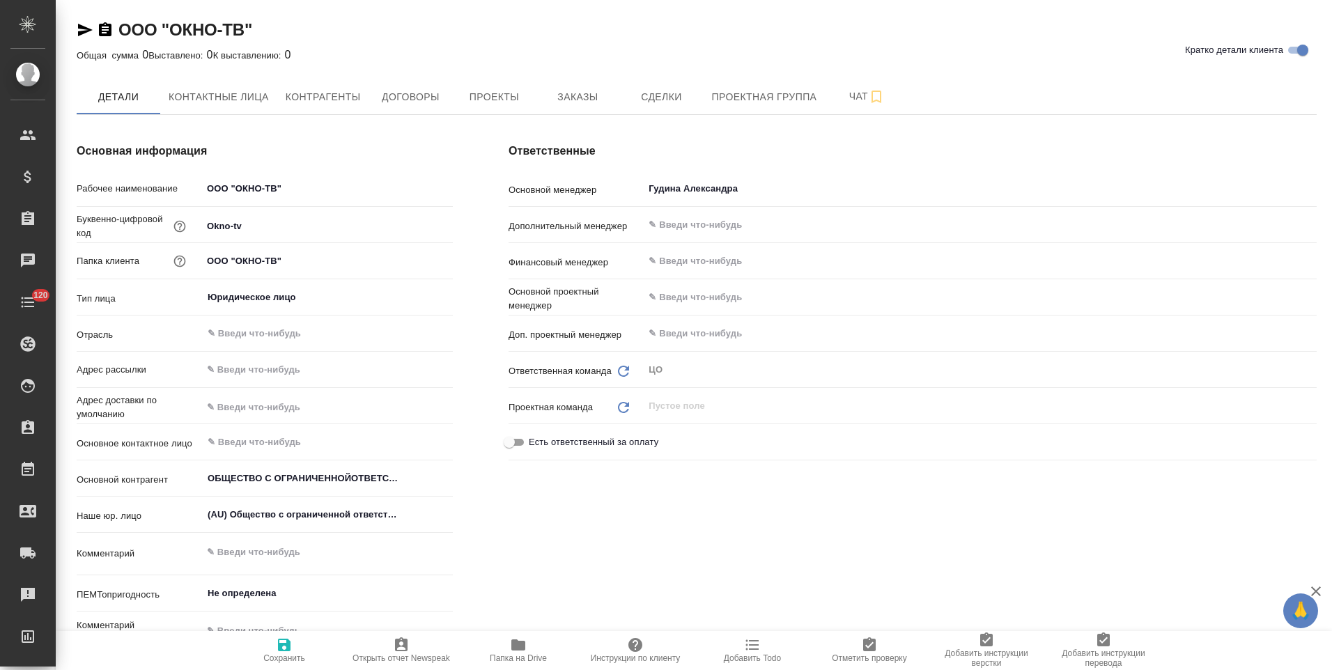
type input "ОБЩЕСТВО С ОГРАНИЧЕННОЙОТВЕТСТВЕННОСТЬЮ "ОКНО ТВ""
click at [239, 86] on button "Контактные лица" at bounding box center [218, 96] width 117 height 35
select select "RU"
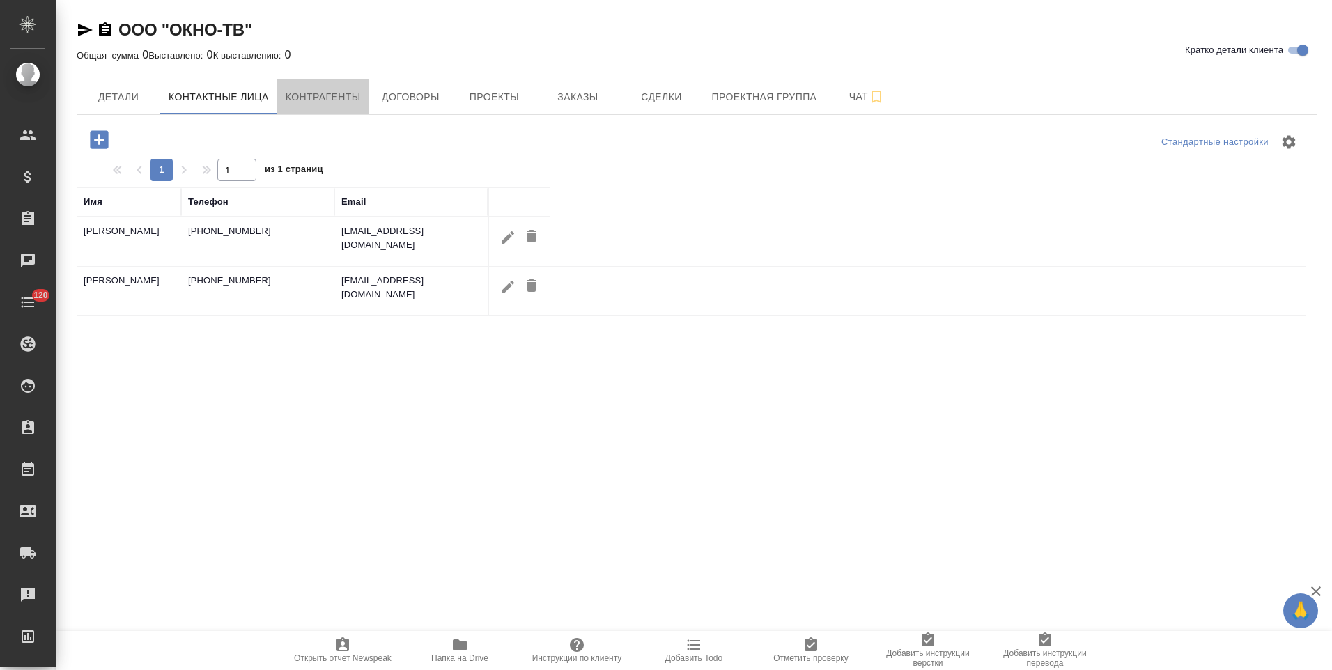
click at [315, 102] on span "Контрагенты" at bounding box center [323, 96] width 75 height 17
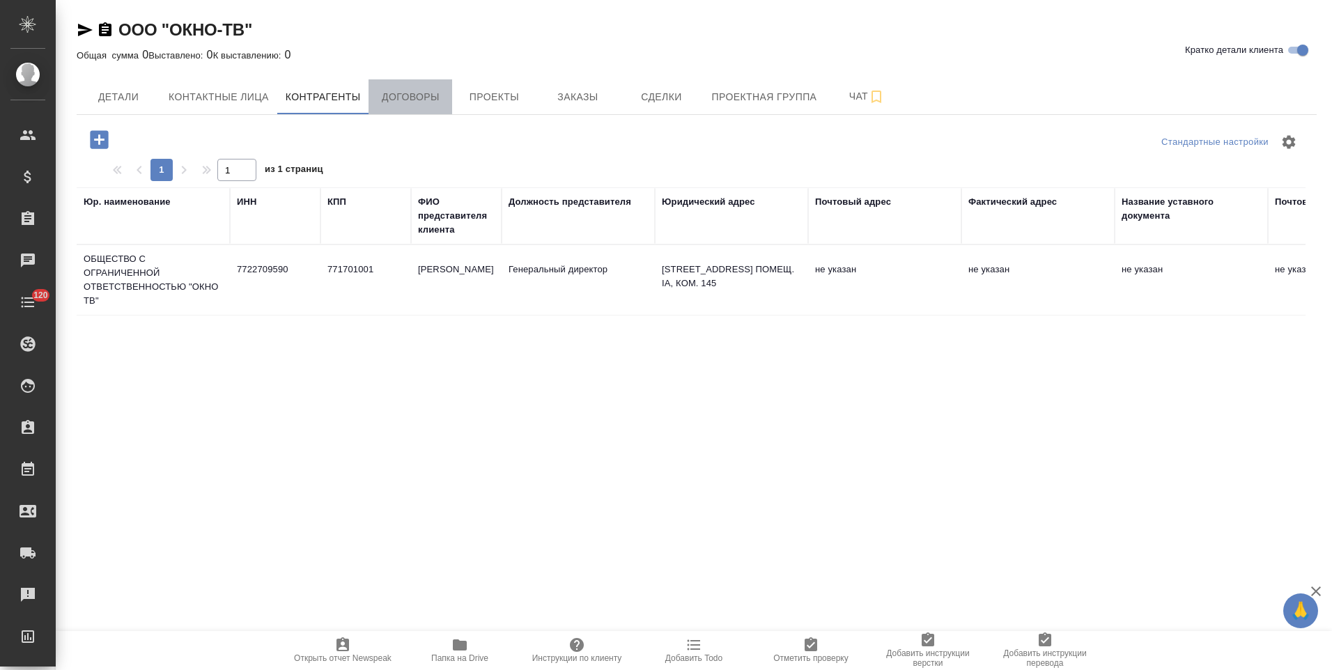
click at [404, 111] on button "Договоры" at bounding box center [410, 96] width 84 height 35
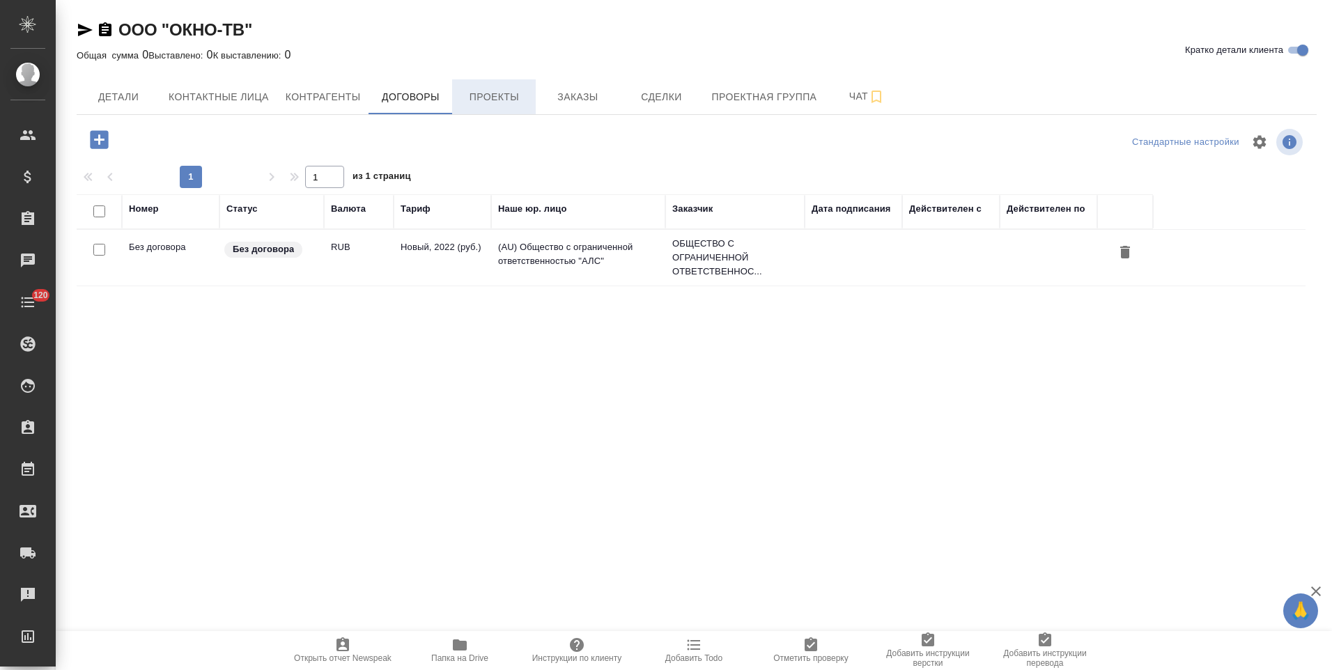
click at [511, 111] on button "Проекты" at bounding box center [494, 96] width 84 height 35
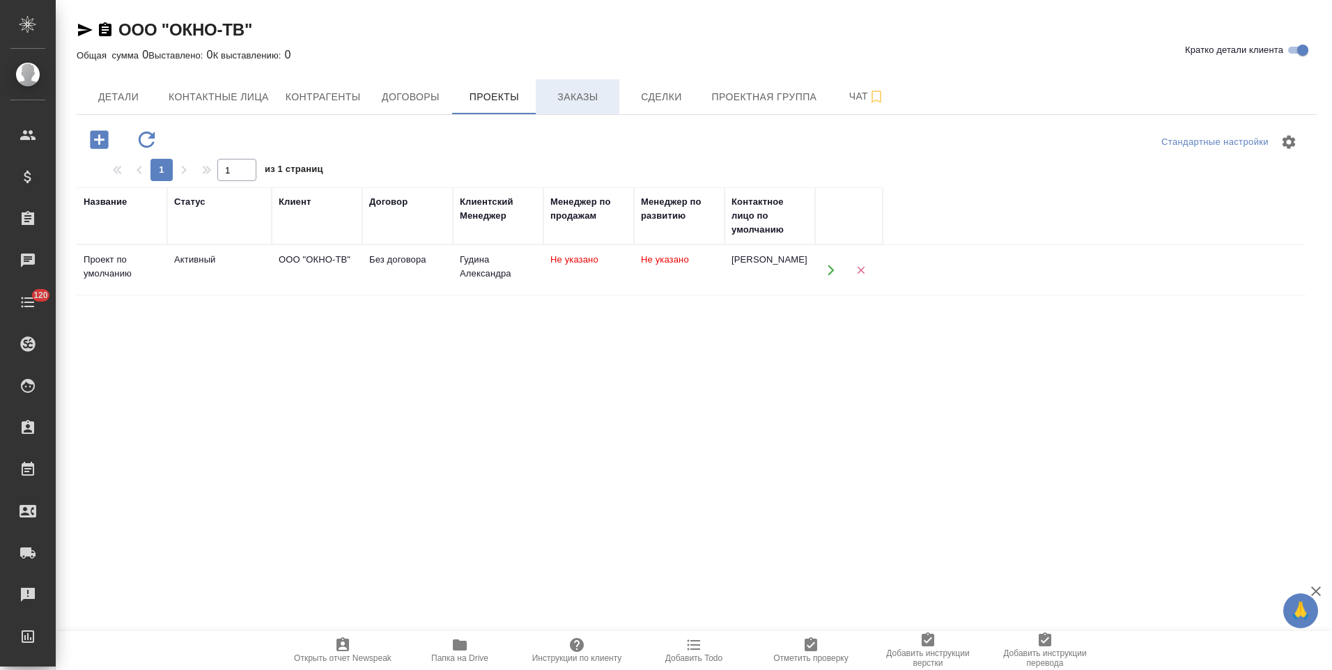
click at [575, 109] on button "Заказы" at bounding box center [578, 96] width 84 height 35
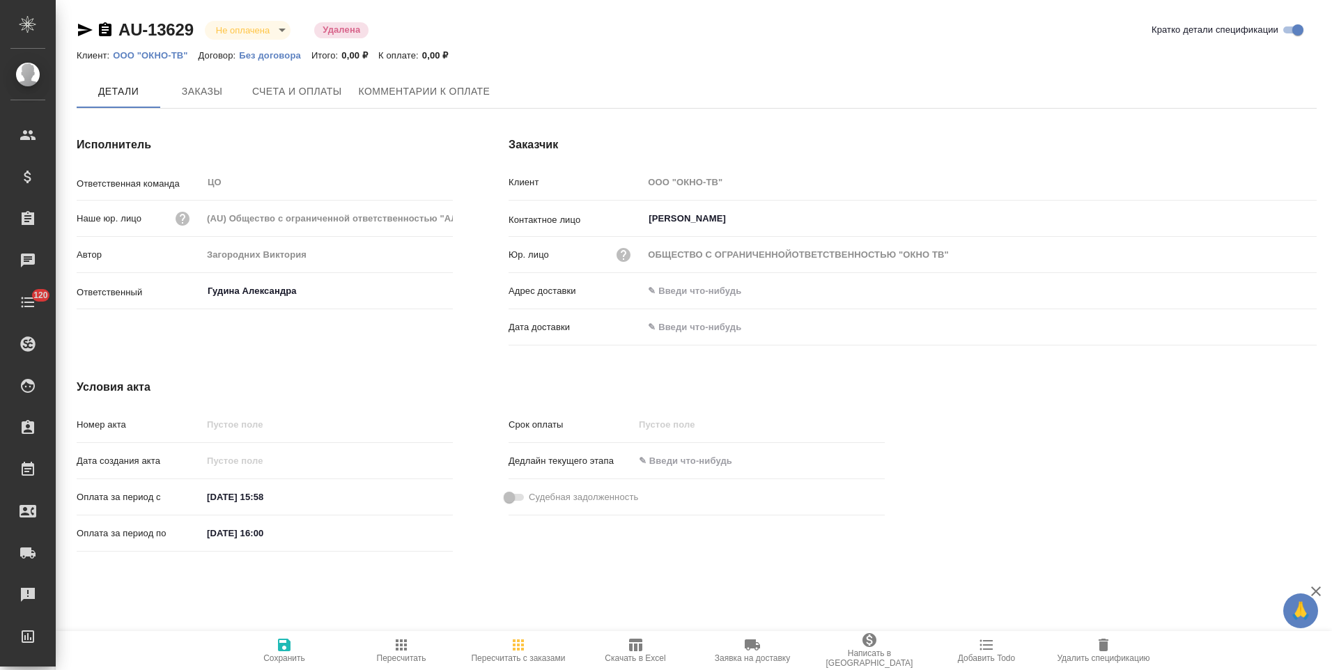
type input "ОБЩЕСТВО С ОГРАНИЧЕННОЙОТВЕТСТВЕННОСТЬЮ "ОКНО ТВ""
click at [318, 79] on button "Счета и оплаты" at bounding box center [297, 92] width 107 height 35
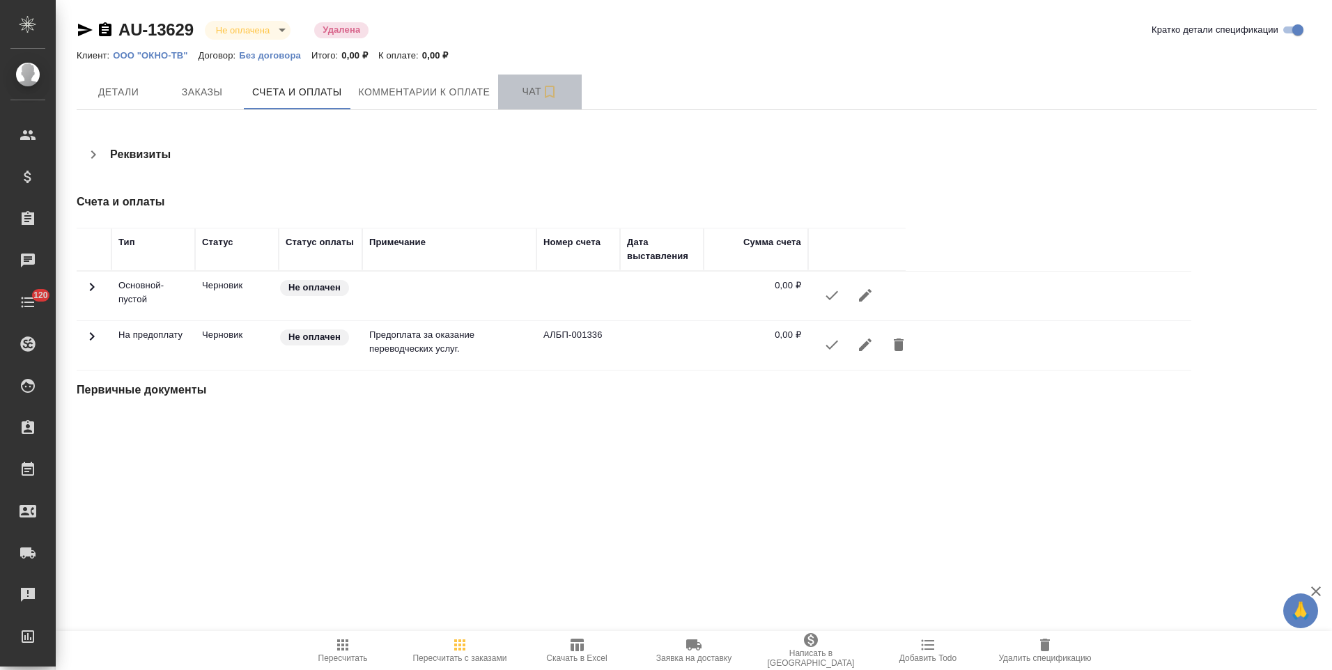
click at [513, 93] on span "Чат" at bounding box center [539, 91] width 67 height 17
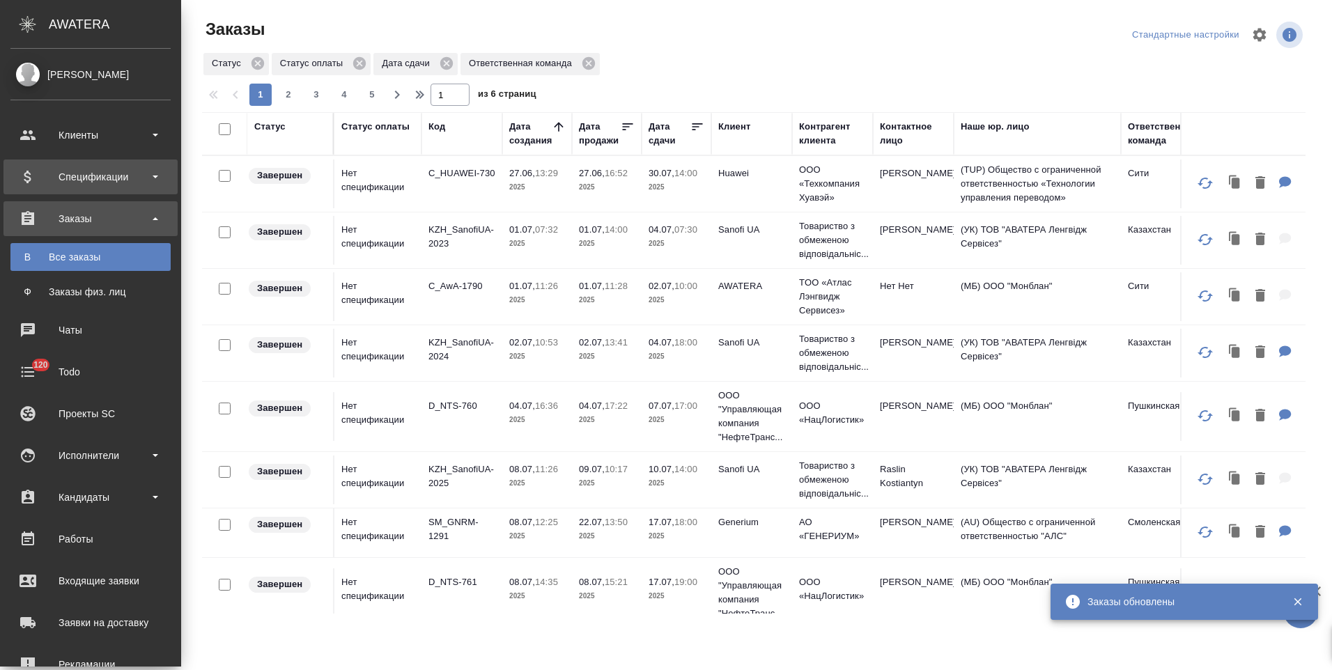
click at [141, 176] on div "Спецификации" at bounding box center [90, 176] width 160 height 21
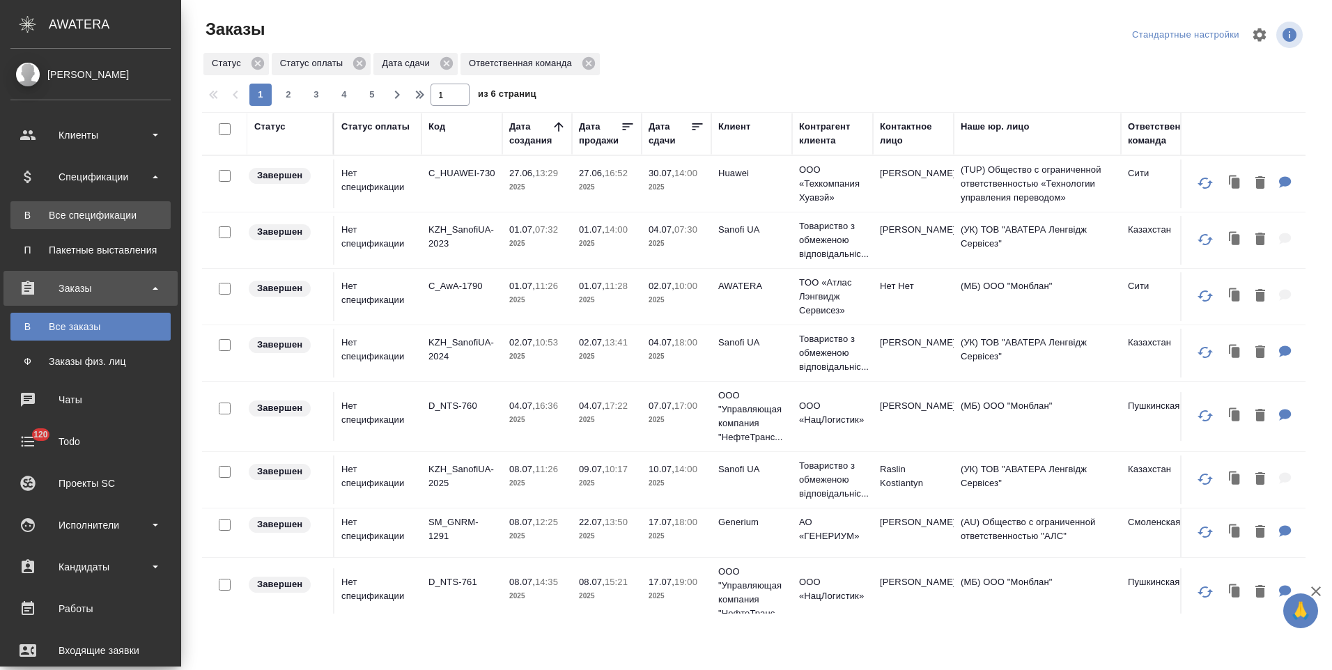
click at [118, 219] on div "Все спецификации" at bounding box center [90, 215] width 146 height 14
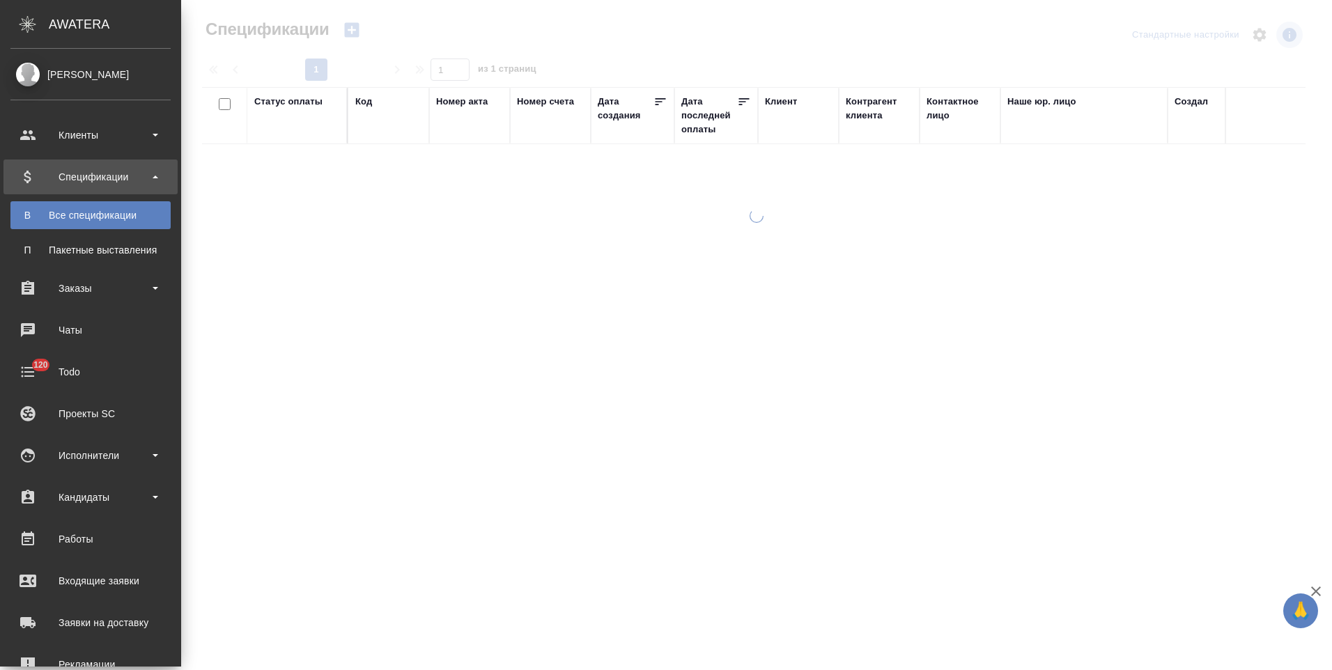
click at [53, 79] on div "[PERSON_NAME]" at bounding box center [90, 74] width 160 height 15
